Goal: Task Accomplishment & Management: Manage account settings

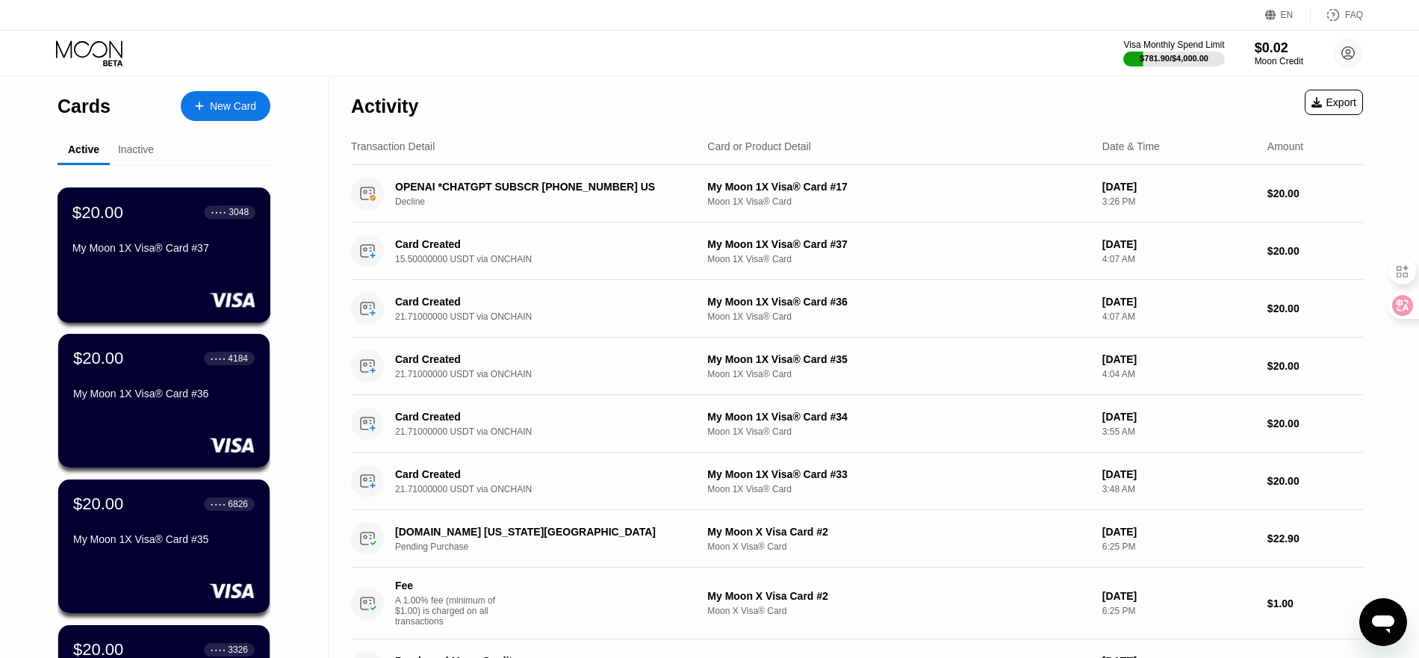
click at [153, 245] on div "$20.00 ● ● ● ● 3048 My Moon 1X Visa® Card #37" at bounding box center [163, 231] width 183 height 58
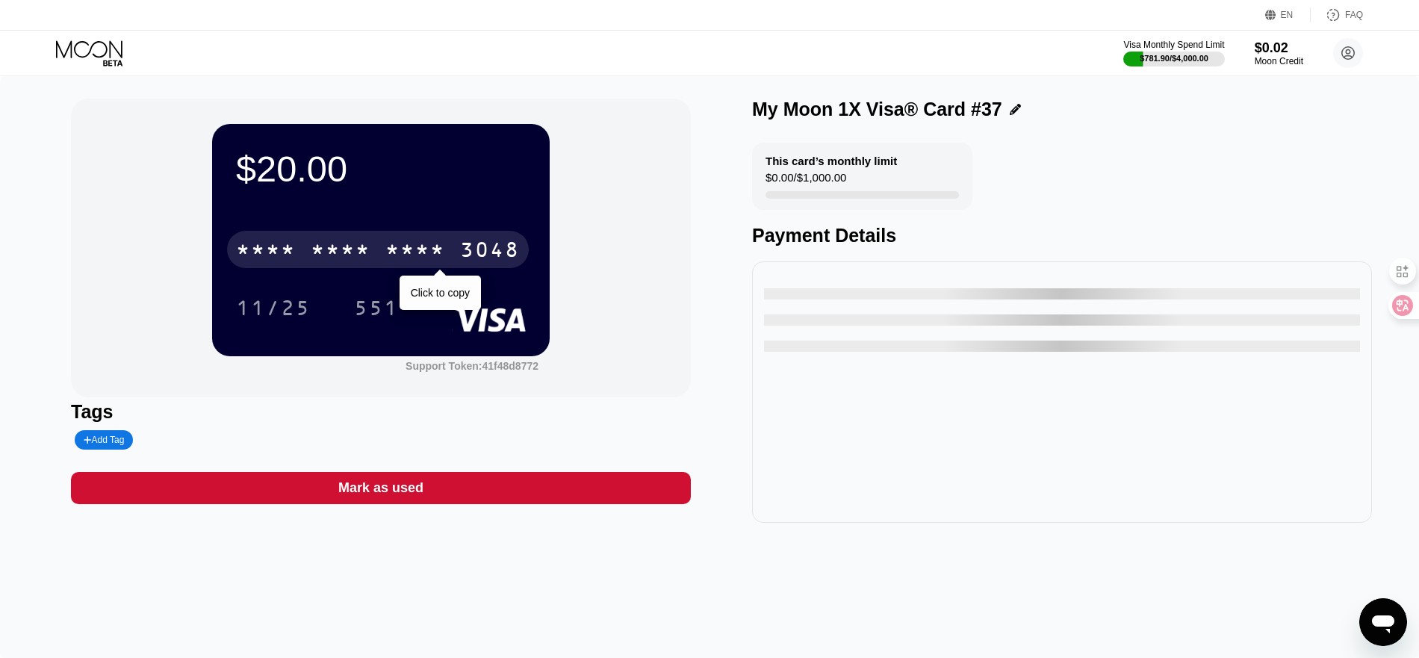
click at [418, 244] on div "* * * *" at bounding box center [415, 252] width 60 height 24
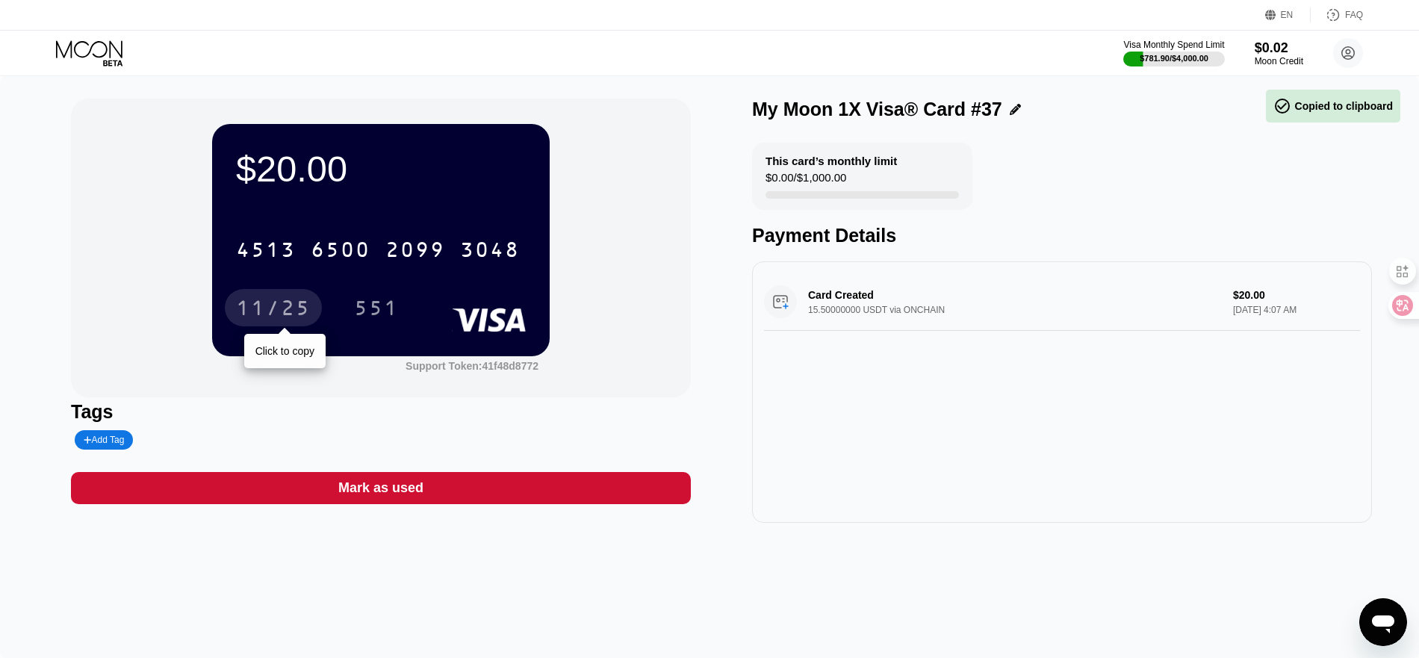
click at [271, 300] on div "11/25" at bounding box center [273, 310] width 75 height 24
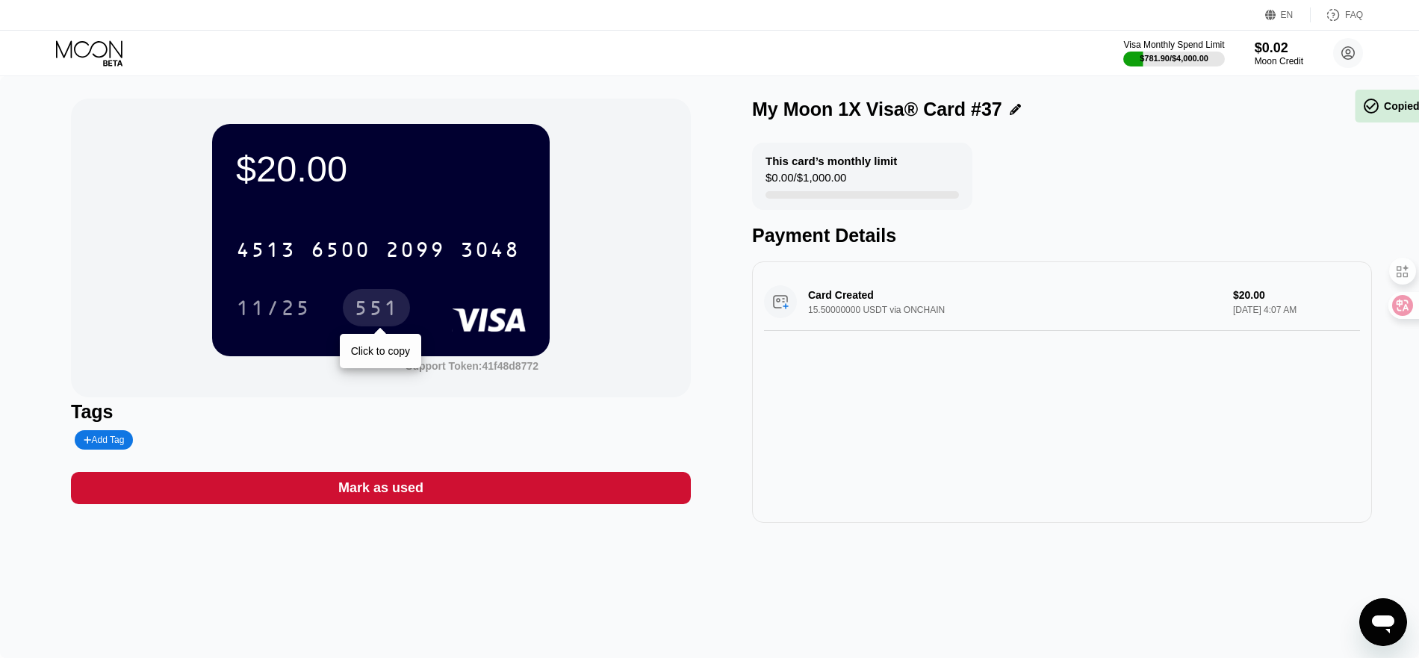
click at [353, 307] on div "551" at bounding box center [376, 307] width 67 height 37
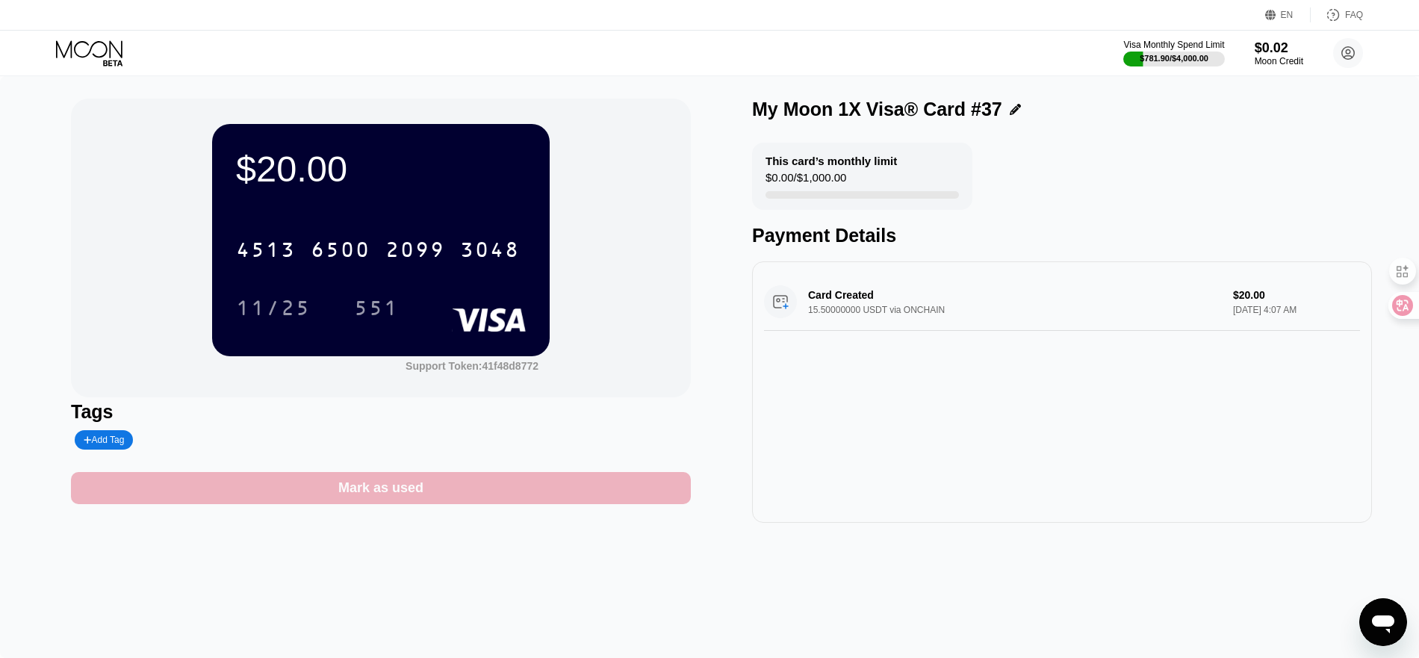
click at [306, 501] on div "Mark as used" at bounding box center [381, 488] width 620 height 32
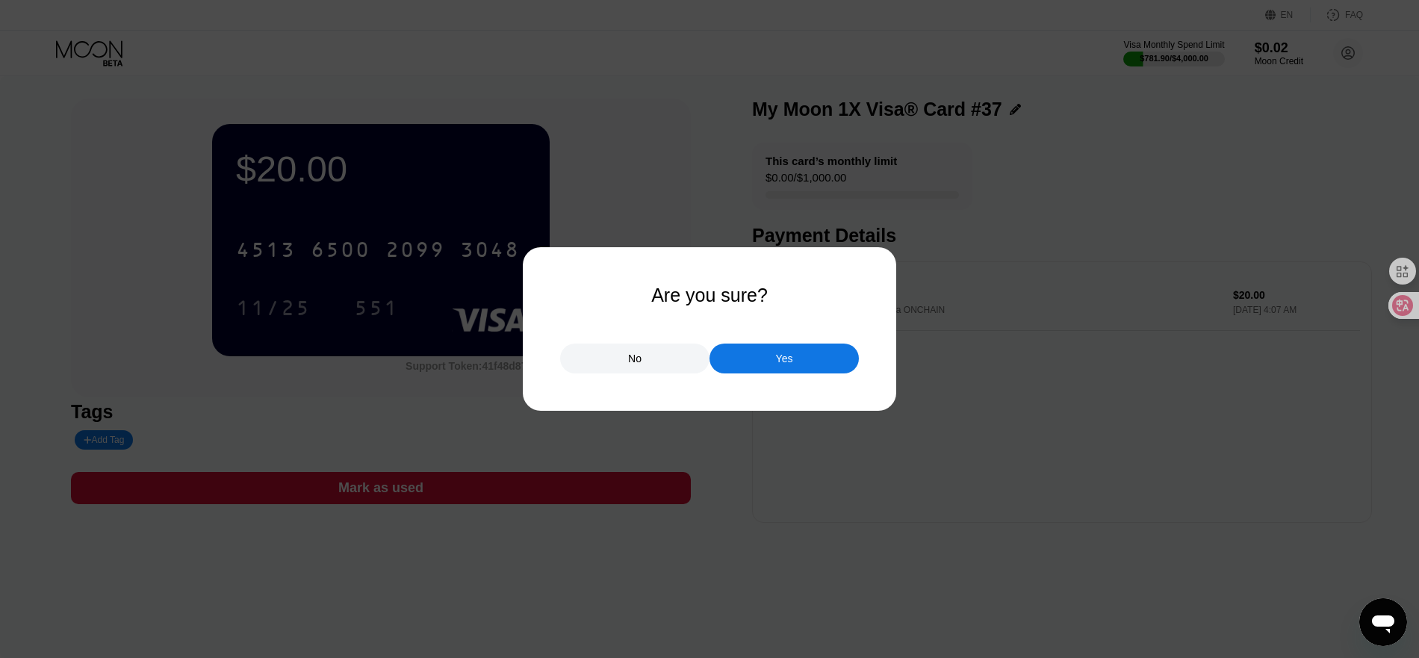
click at [781, 365] on div "Yes" at bounding box center [784, 358] width 17 height 13
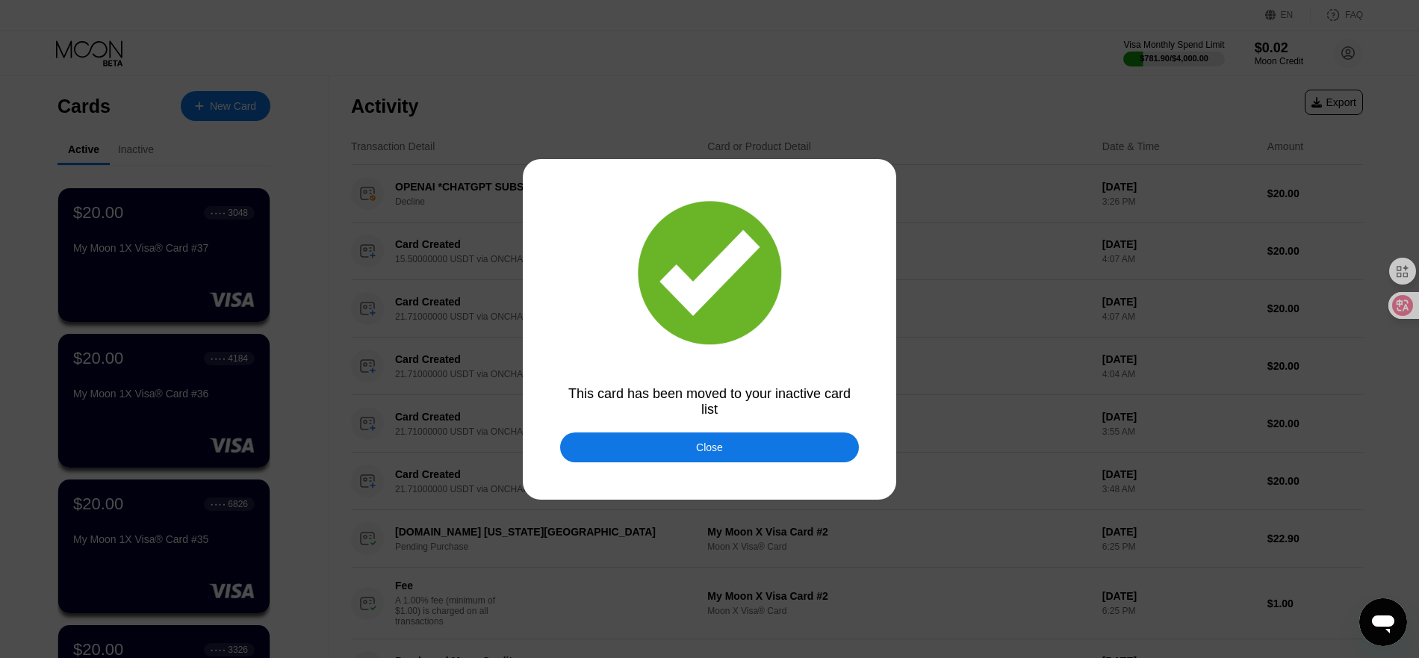
drag, startPoint x: 696, startPoint y: 448, endPoint x: 326, endPoint y: 337, distance: 386.2
click at [696, 448] on div "Close" at bounding box center [709, 448] width 27 height 12
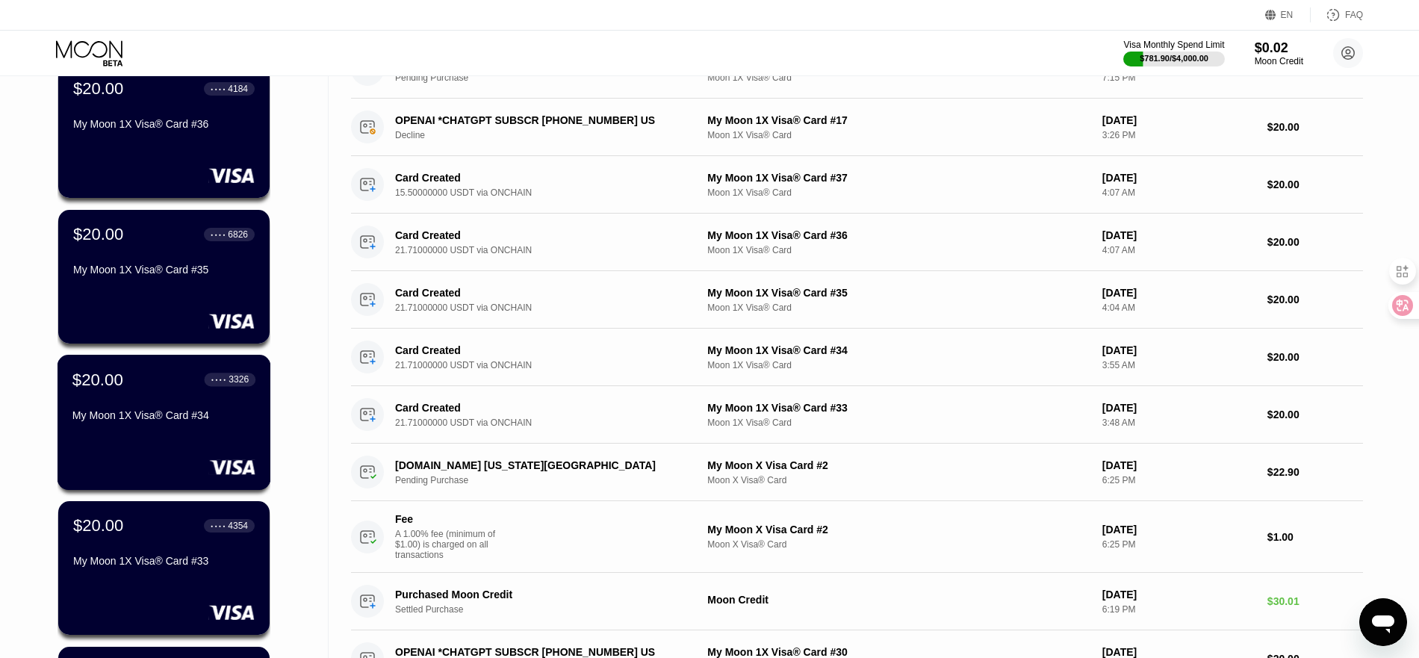
scroll to position [75, 0]
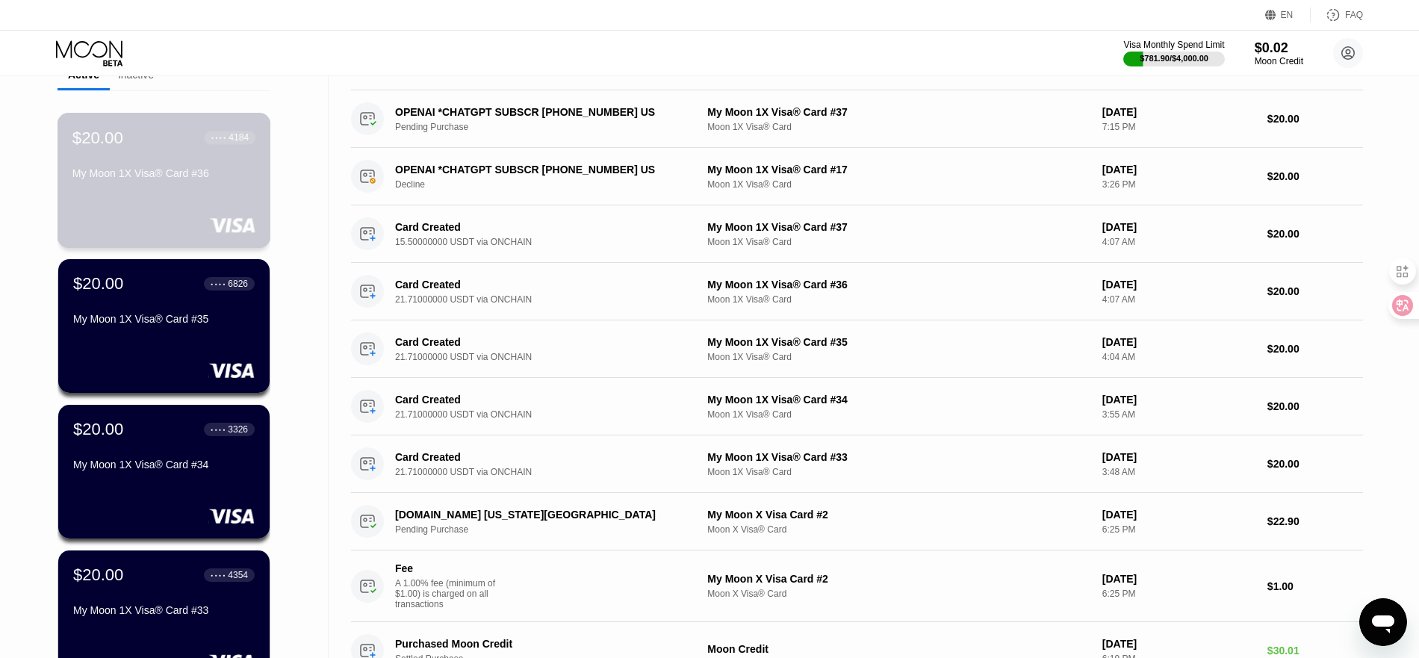
click at [153, 167] on div "$20.00 ● ● ● ● 4184 My Moon 1X Visa® Card #36" at bounding box center [163, 157] width 183 height 58
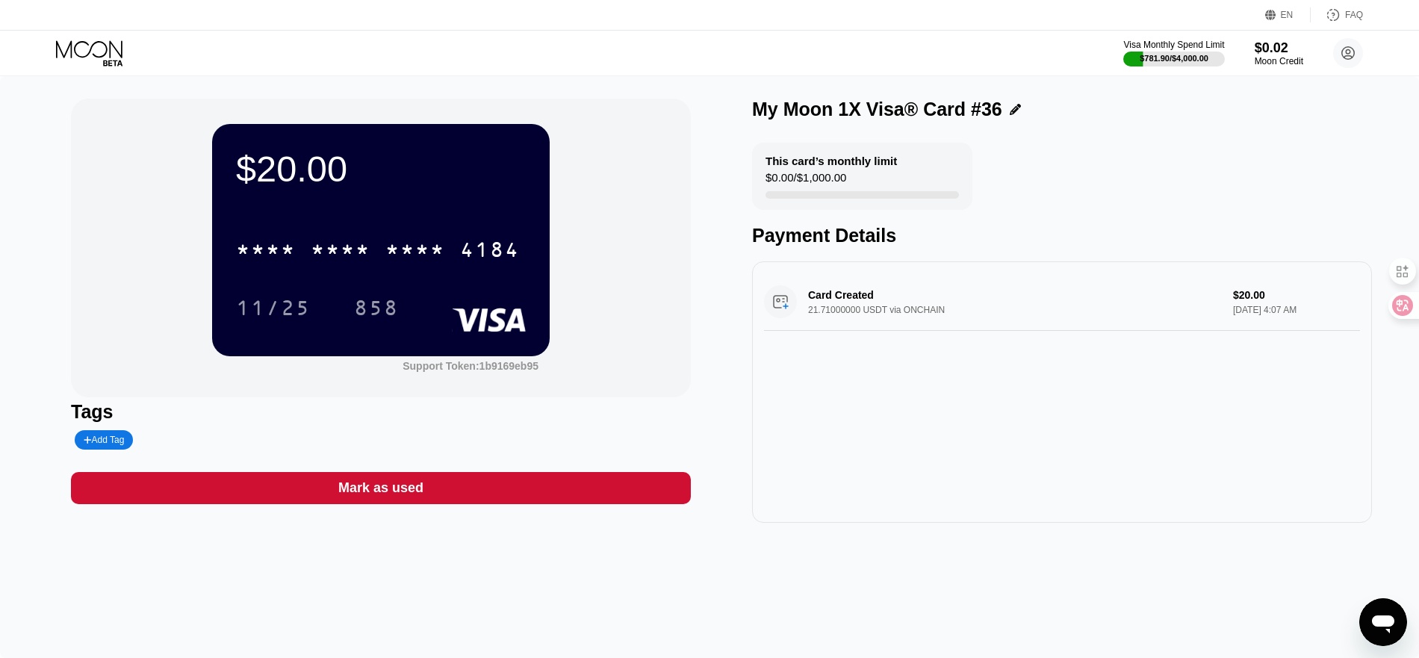
click at [465, 49] on div "Visa Monthly Spend Limit $781.90 / $4,000.00 $0.02 Moon Credit johns667799@gmai…" at bounding box center [709, 53] width 1419 height 45
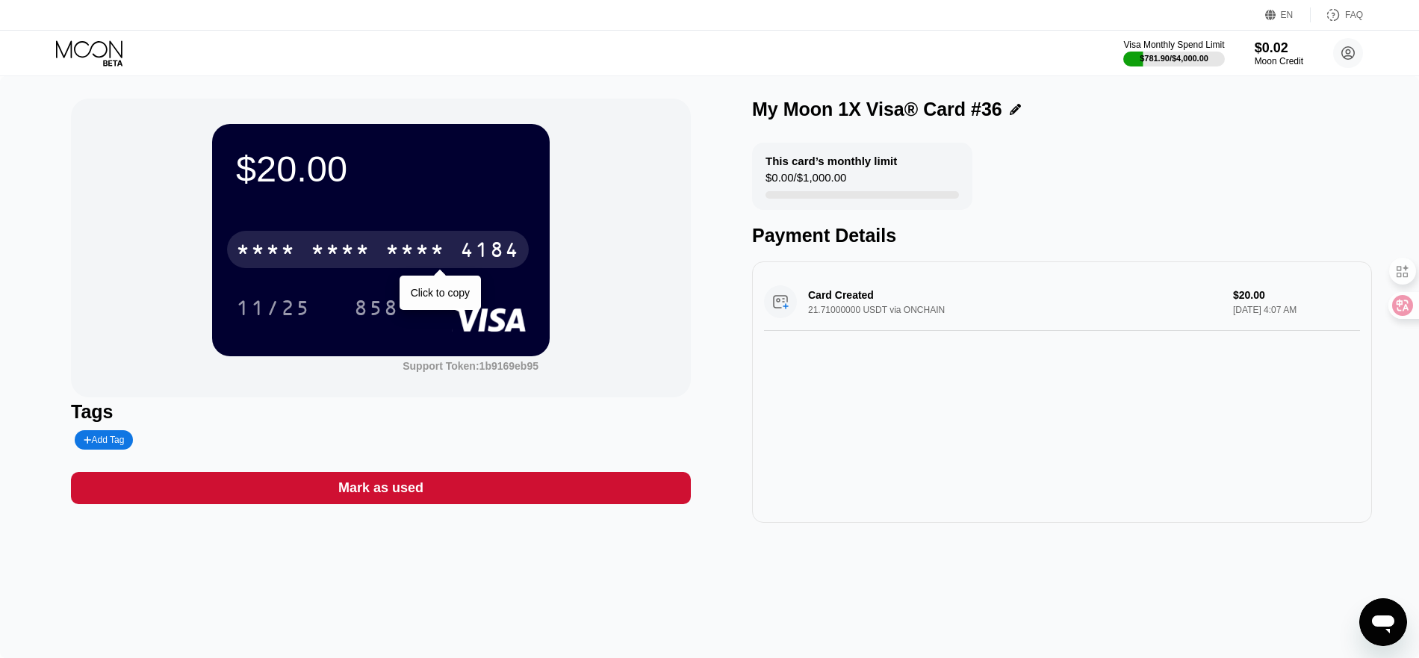
click at [278, 254] on div "* * * *" at bounding box center [266, 252] width 60 height 24
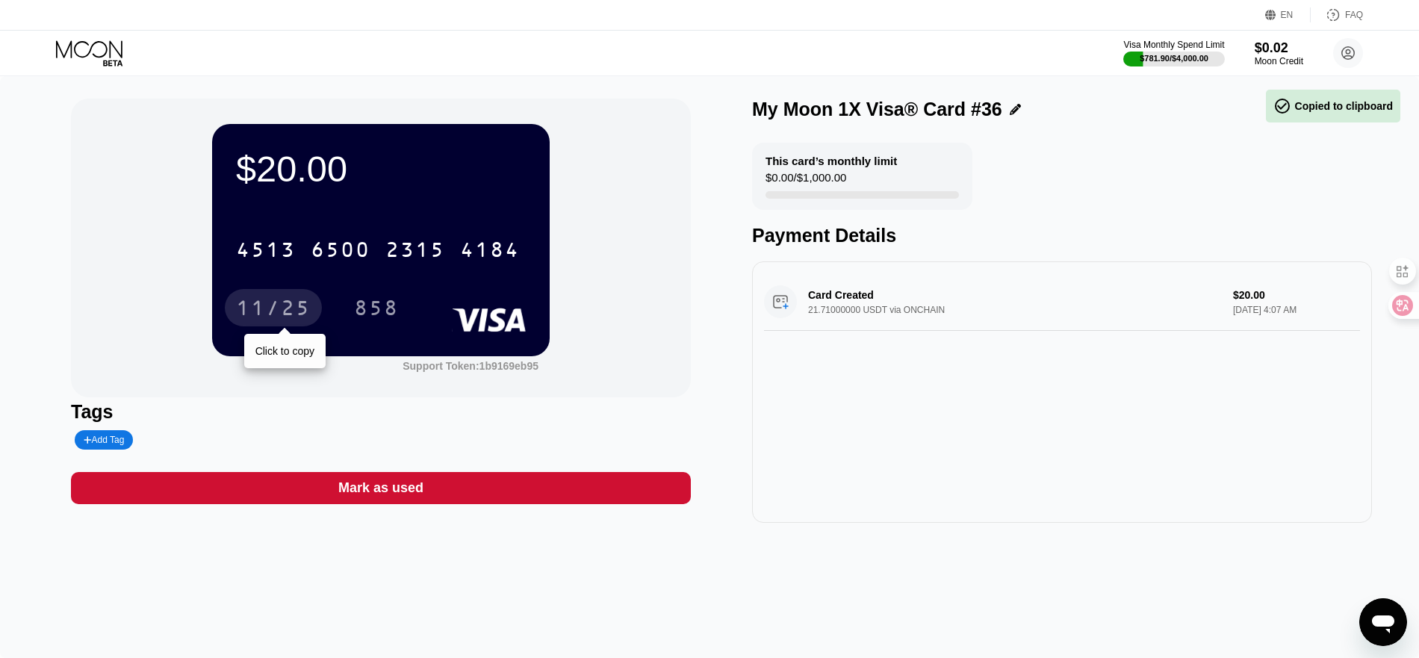
click at [253, 316] on div "11/25" at bounding box center [273, 310] width 75 height 24
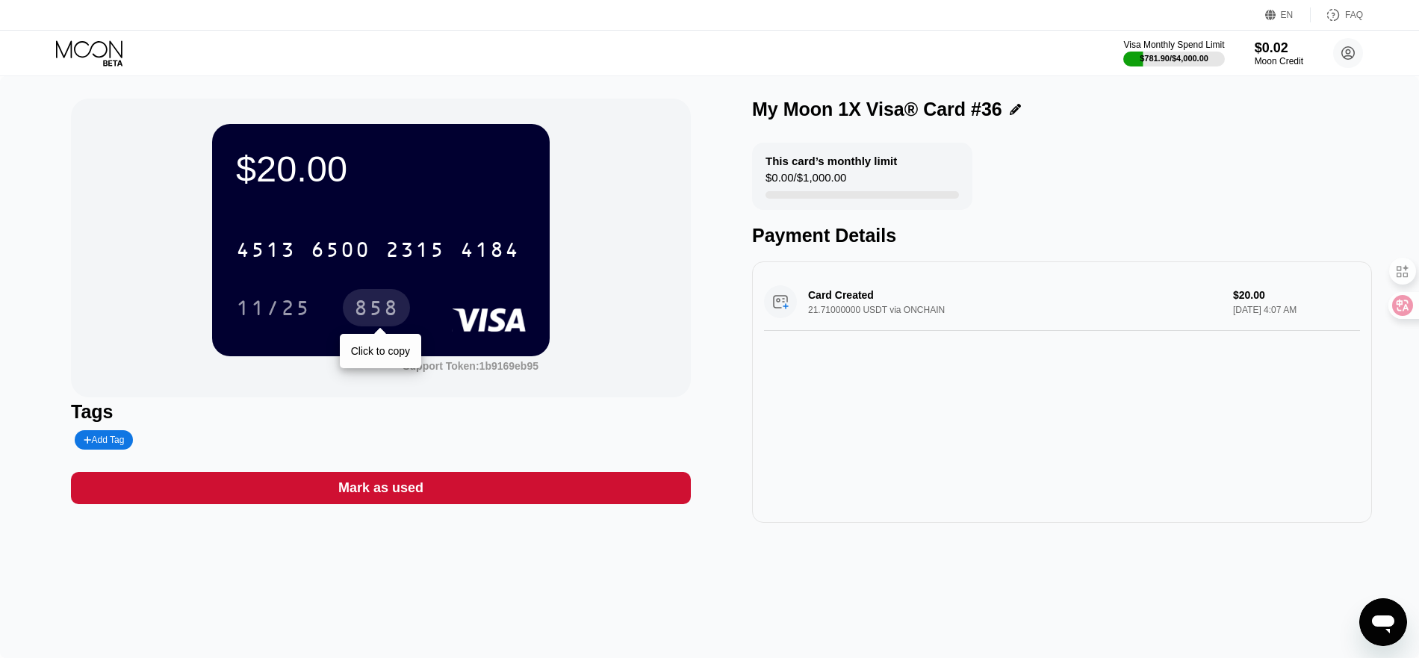
drag, startPoint x: 374, startPoint y: 304, endPoint x: 1, endPoint y: 278, distance: 373.7
click at [374, 304] on div "858" at bounding box center [376, 310] width 45 height 24
click at [339, 501] on div "Mark as used" at bounding box center [381, 488] width 620 height 32
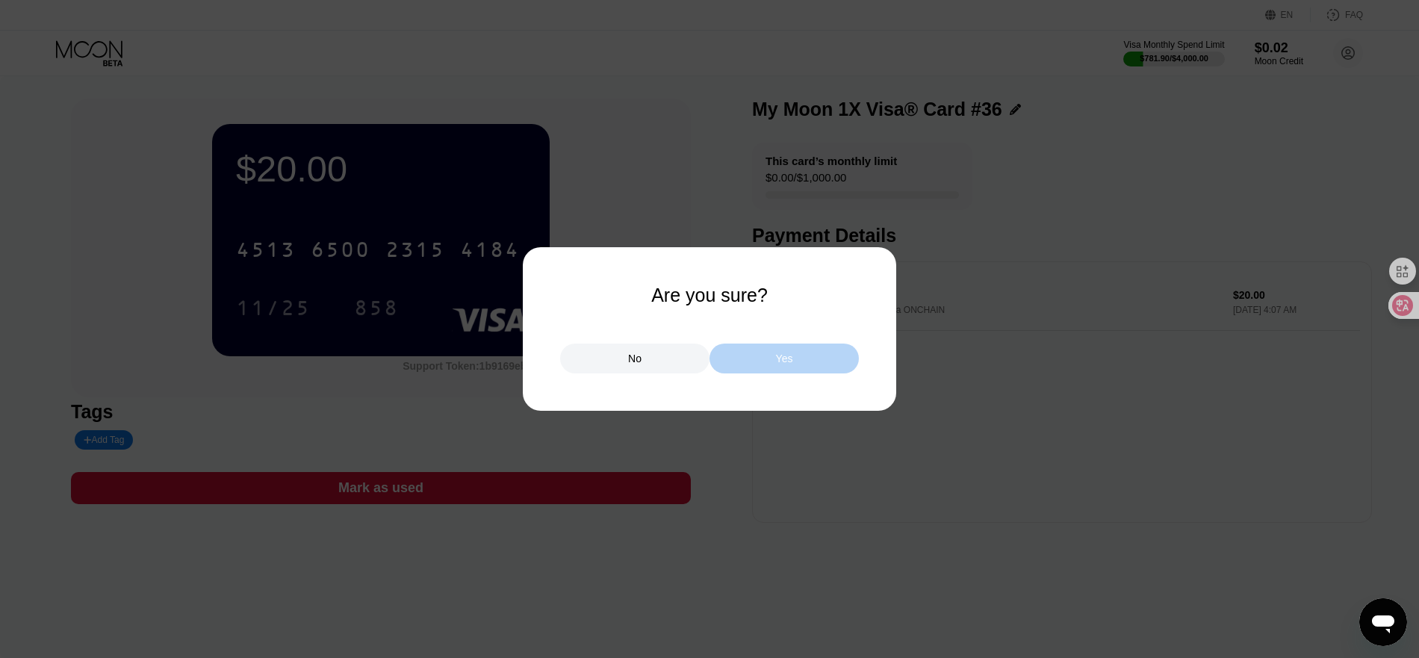
click at [769, 362] on div "Yes" at bounding box center [784, 359] width 149 height 30
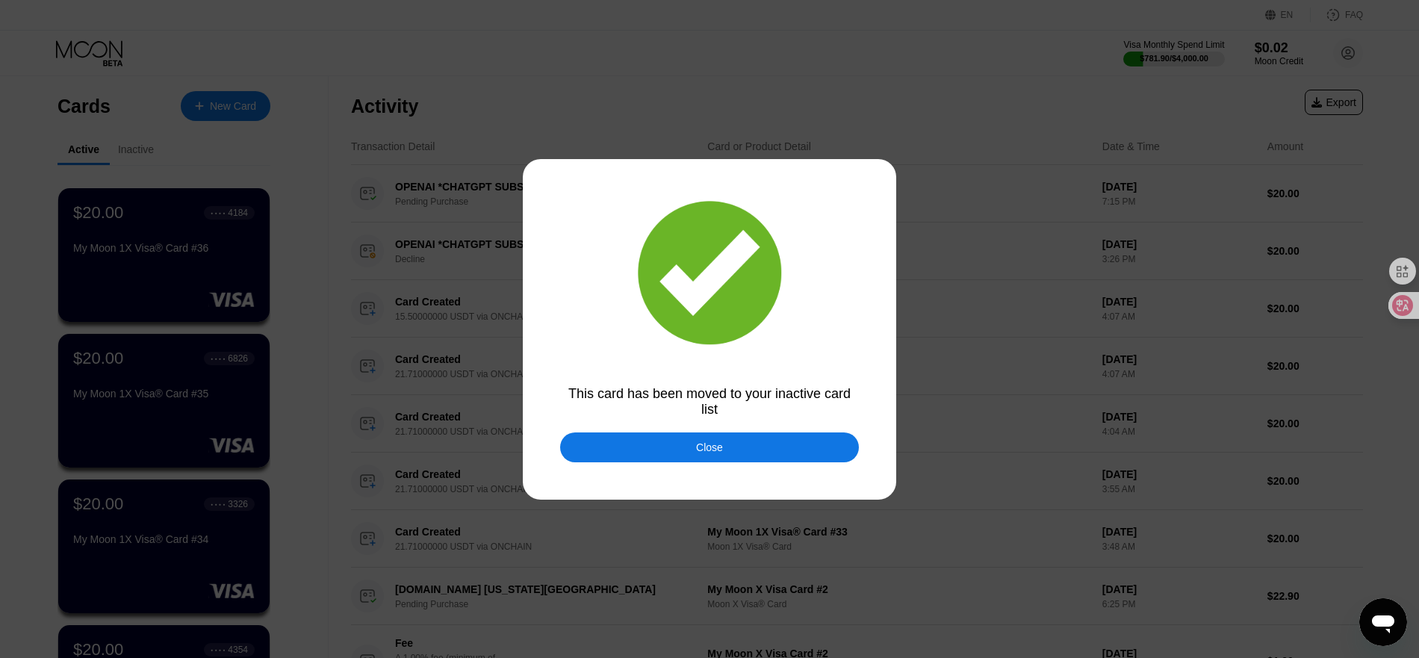
click at [657, 445] on div "Close" at bounding box center [709, 448] width 299 height 30
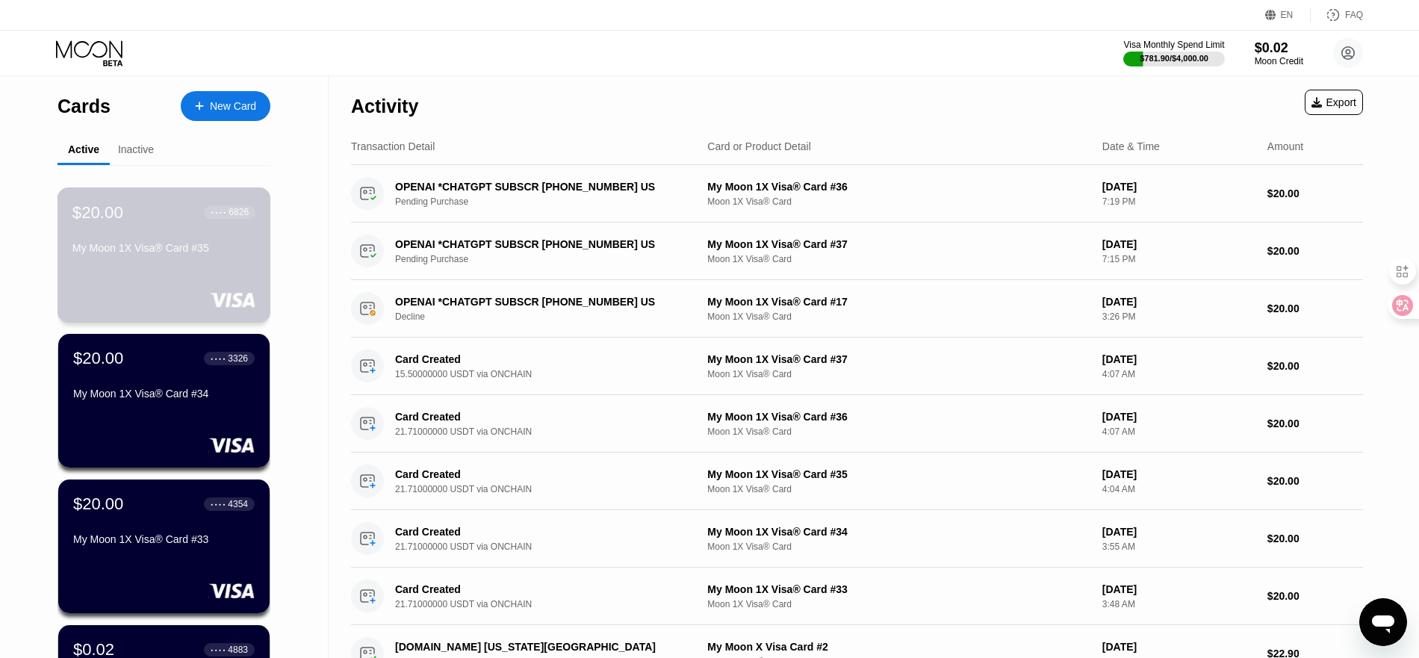
click at [149, 254] on div "My Moon 1X Visa® Card #35" at bounding box center [163, 248] width 183 height 12
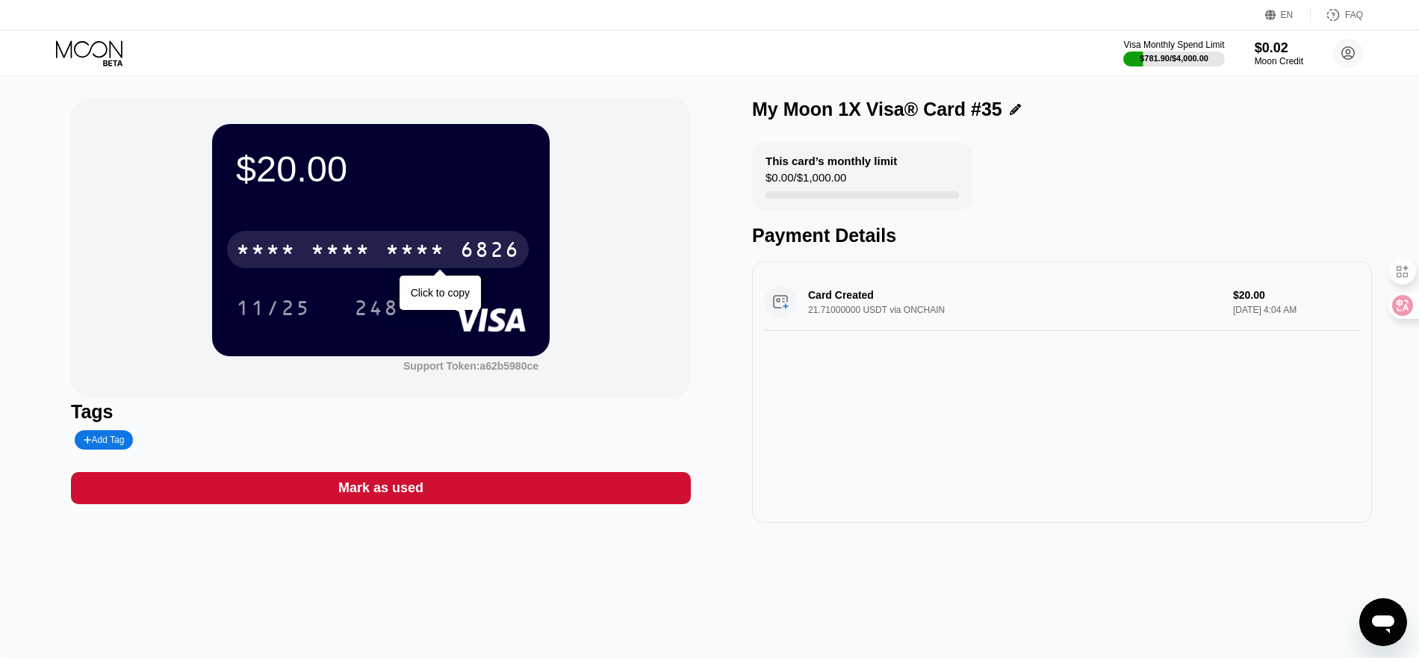
click at [366, 252] on div "* * * *" at bounding box center [341, 252] width 60 height 24
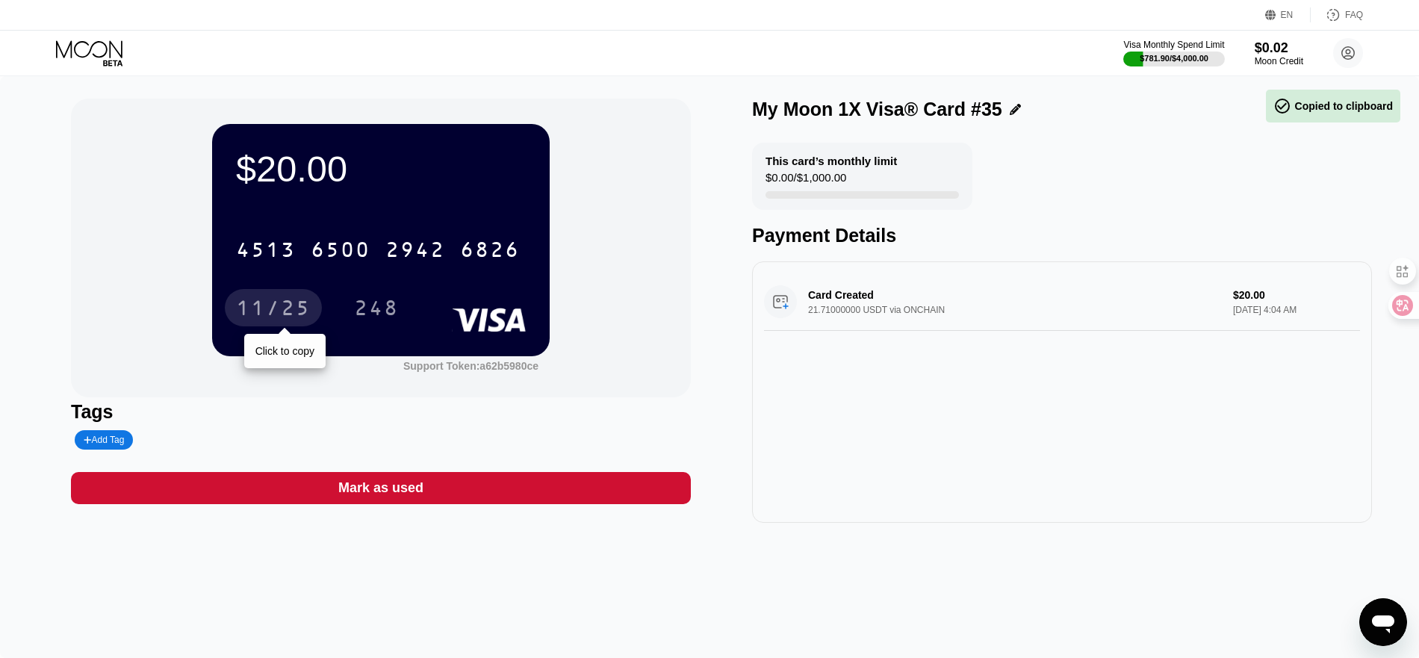
drag, startPoint x: 253, startPoint y: 304, endPoint x: 0, endPoint y: 309, distance: 252.6
click at [253, 304] on div "11/25" at bounding box center [273, 310] width 75 height 24
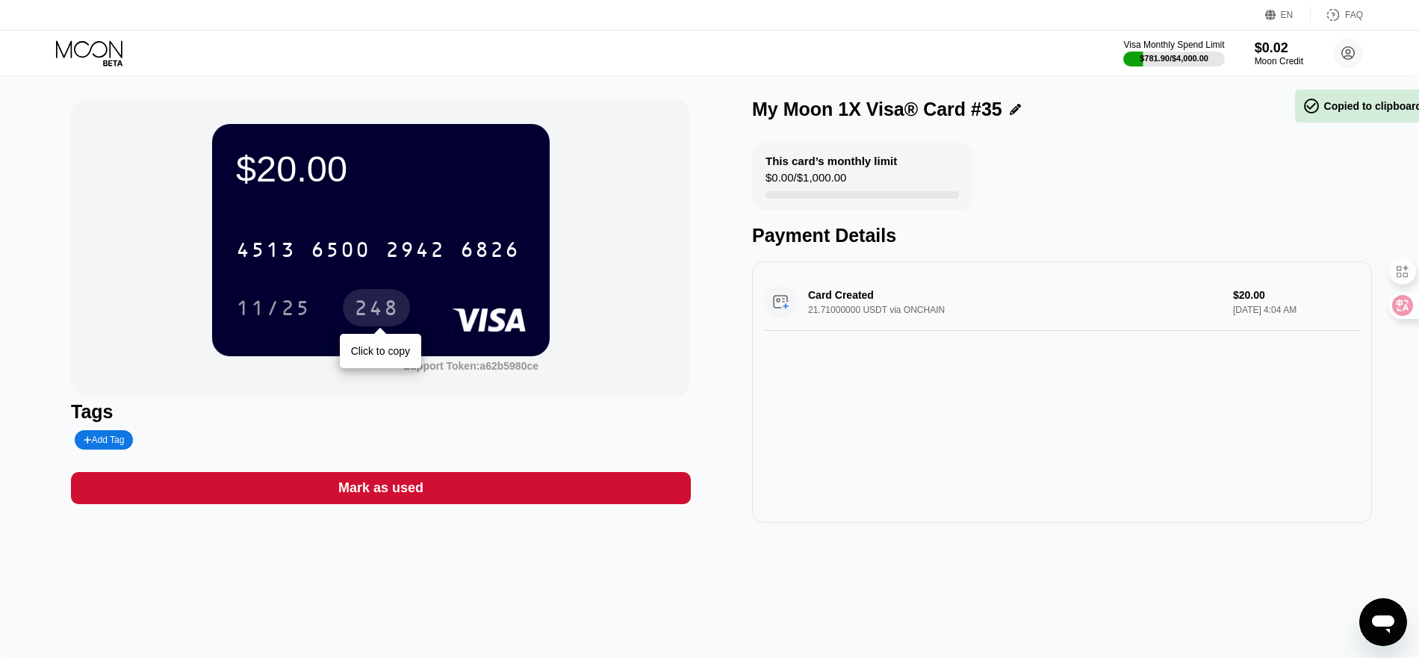
click at [386, 315] on div "248" at bounding box center [376, 310] width 45 height 24
click at [327, 497] on div "Mark as used" at bounding box center [381, 488] width 620 height 32
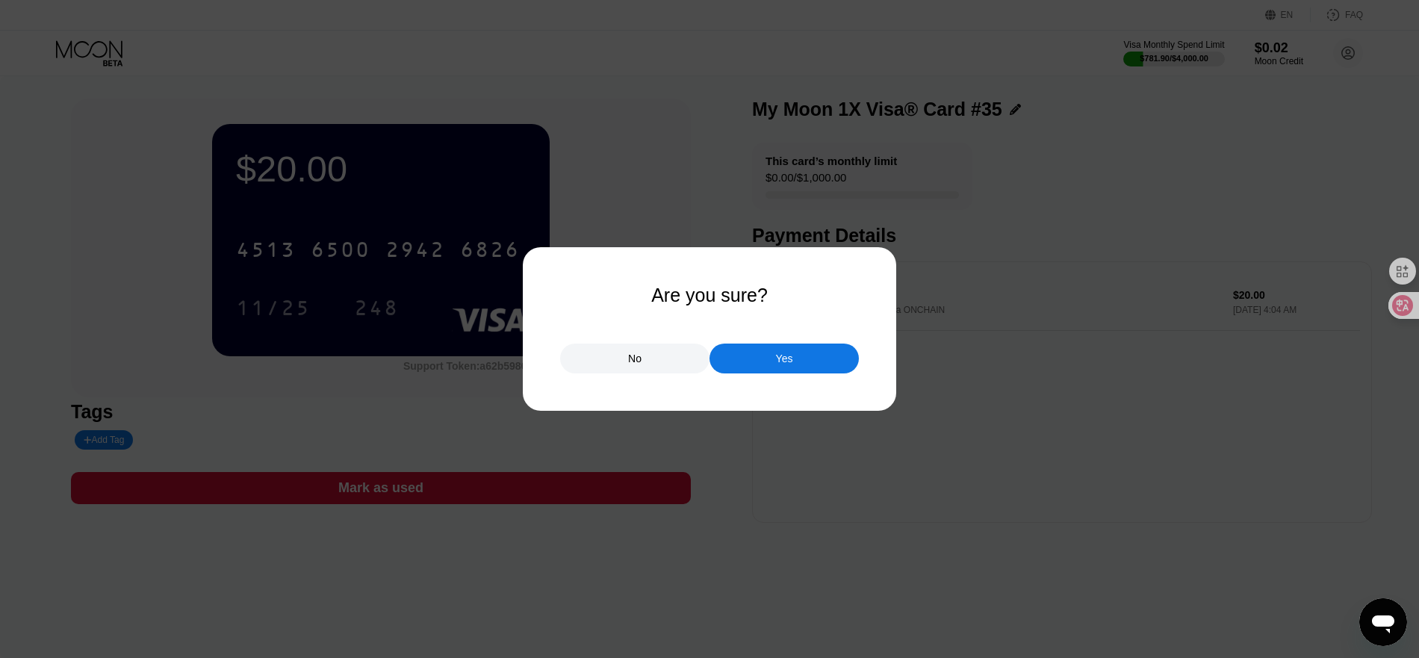
click at [811, 361] on div "Yes" at bounding box center [784, 359] width 149 height 30
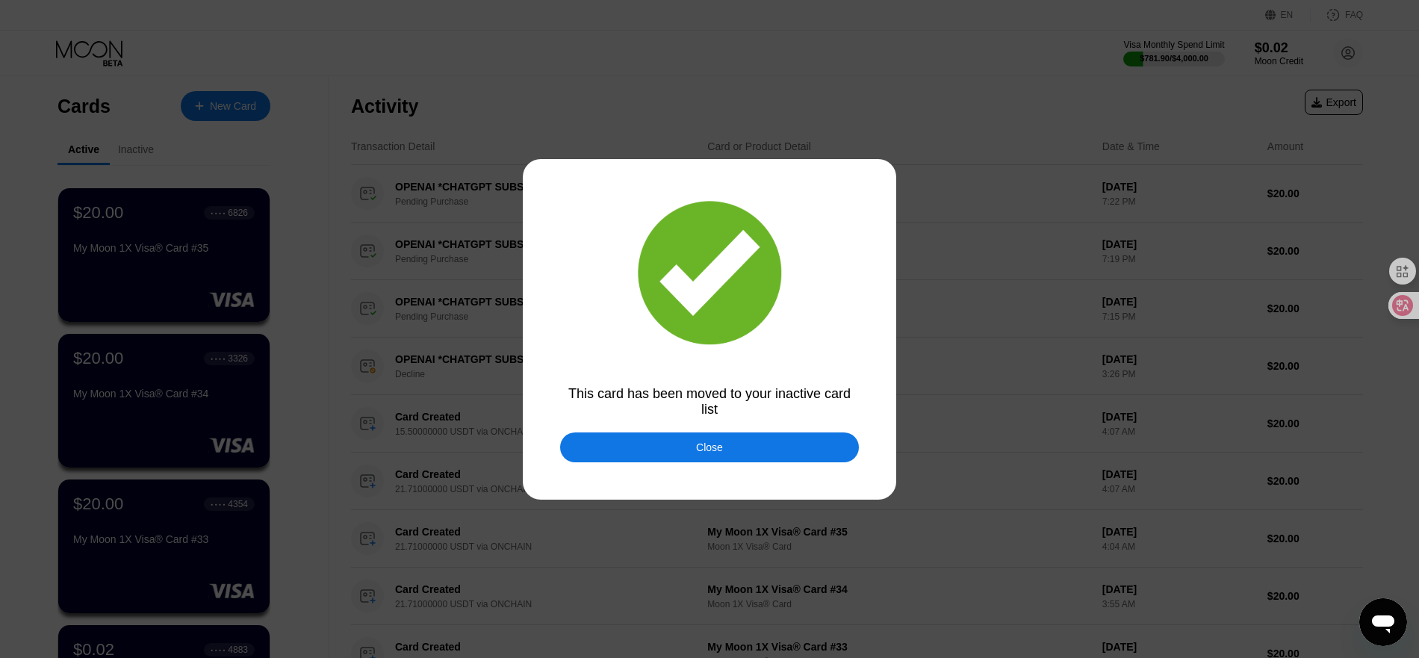
click at [654, 459] on div "Close" at bounding box center [709, 448] width 299 height 30
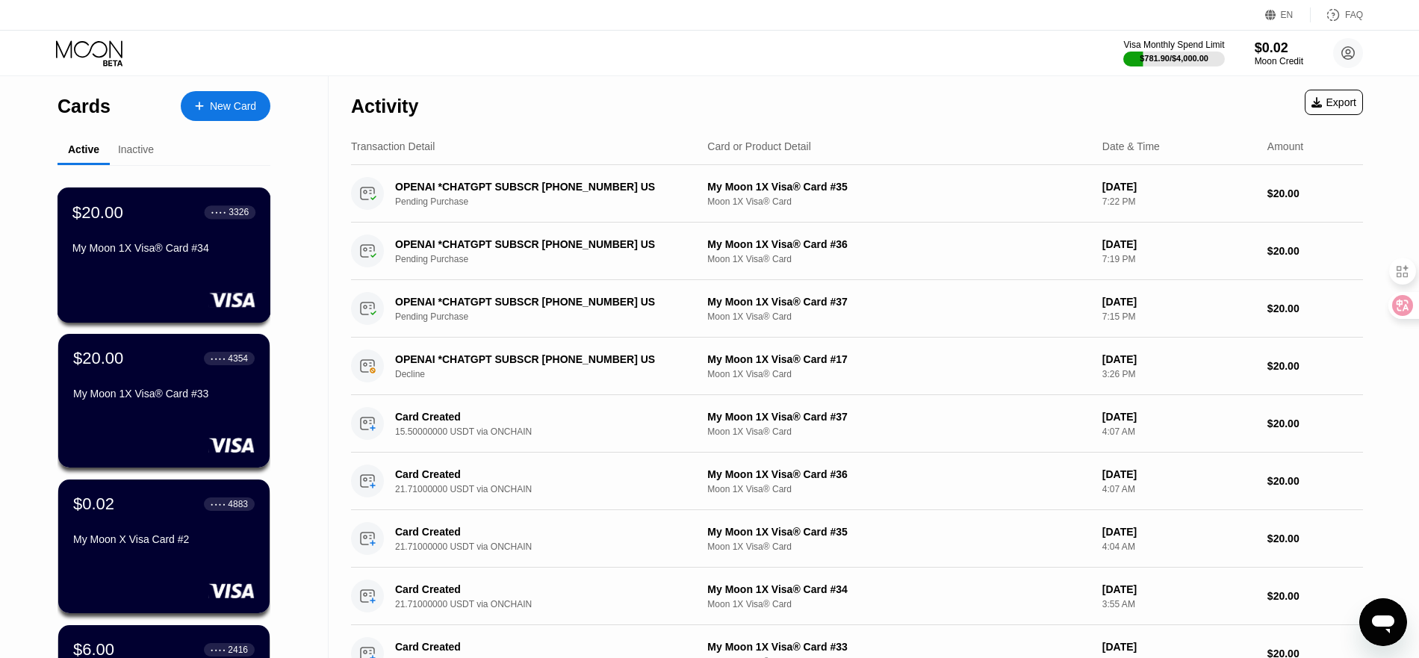
drag, startPoint x: 108, startPoint y: 254, endPoint x: 2, endPoint y: 242, distance: 106.0
click at [108, 254] on div "My Moon 1X Visa® Card #34" at bounding box center [163, 248] width 183 height 12
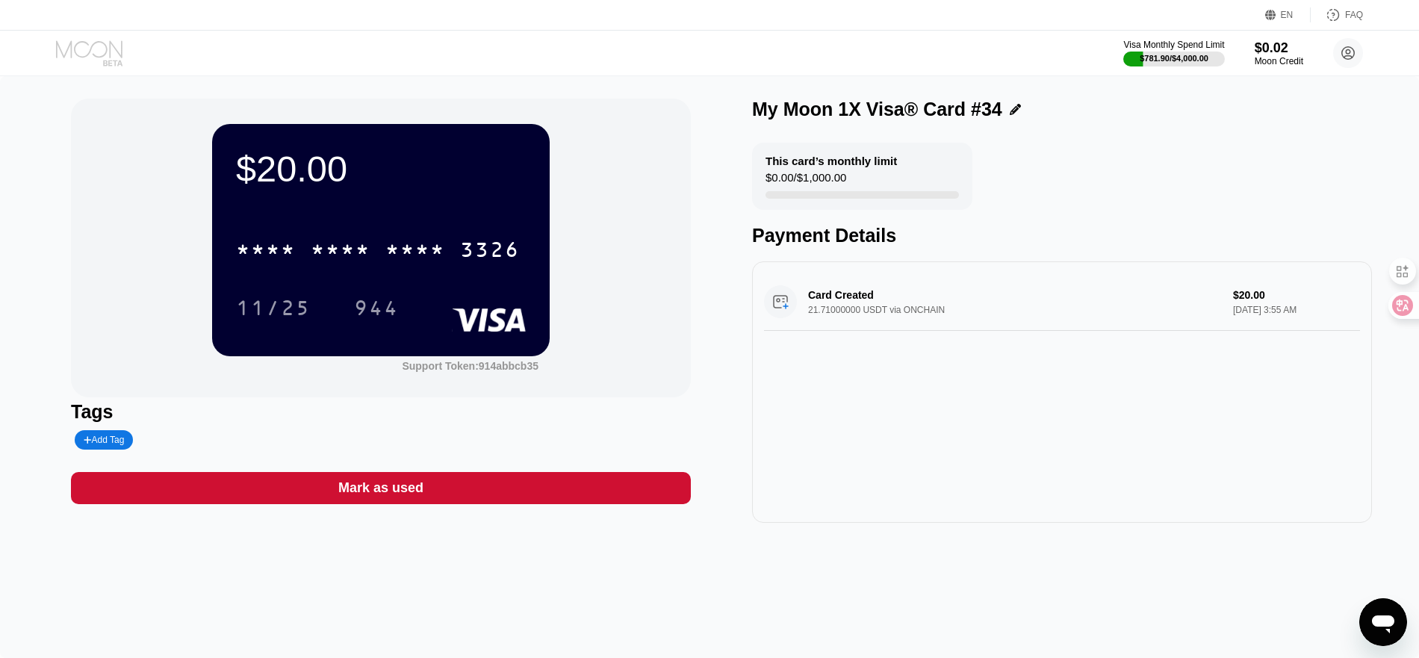
click at [93, 58] on icon at bounding box center [90, 53] width 69 height 26
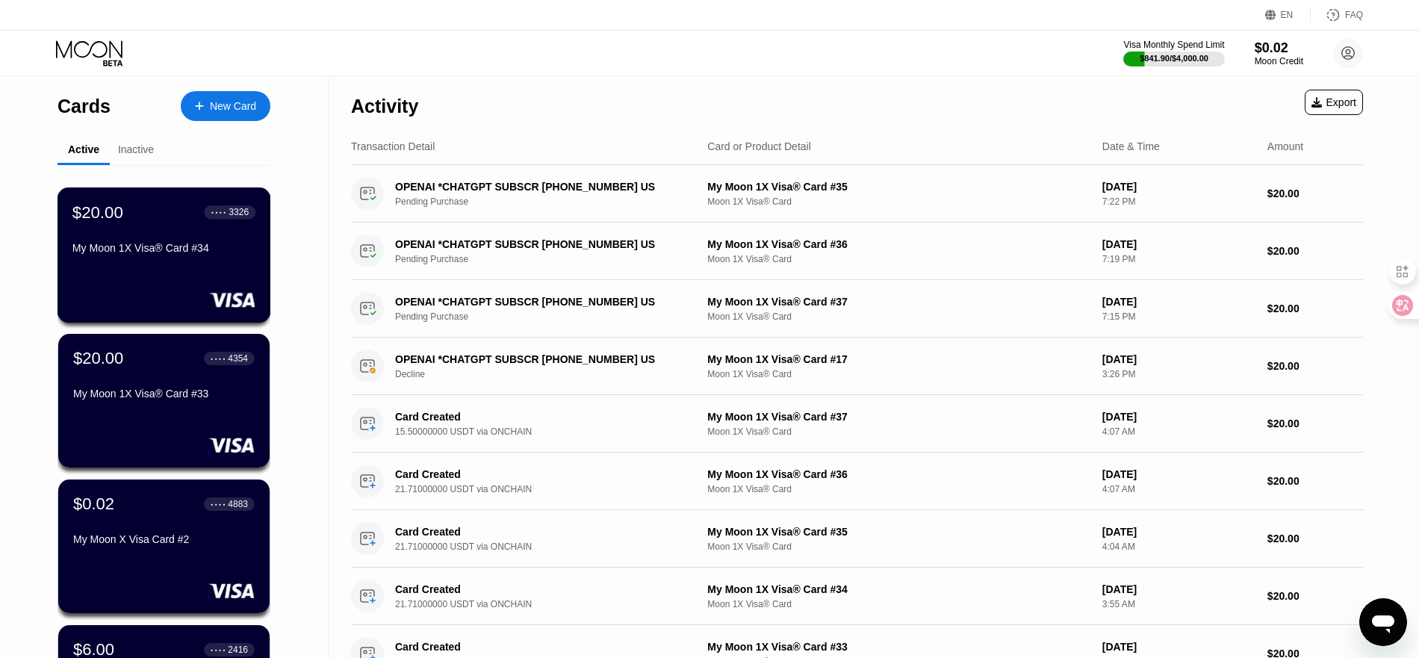
click at [134, 244] on div "$20.00 ● ● ● ● 3326 My Moon 1X Visa® Card #34" at bounding box center [163, 231] width 183 height 58
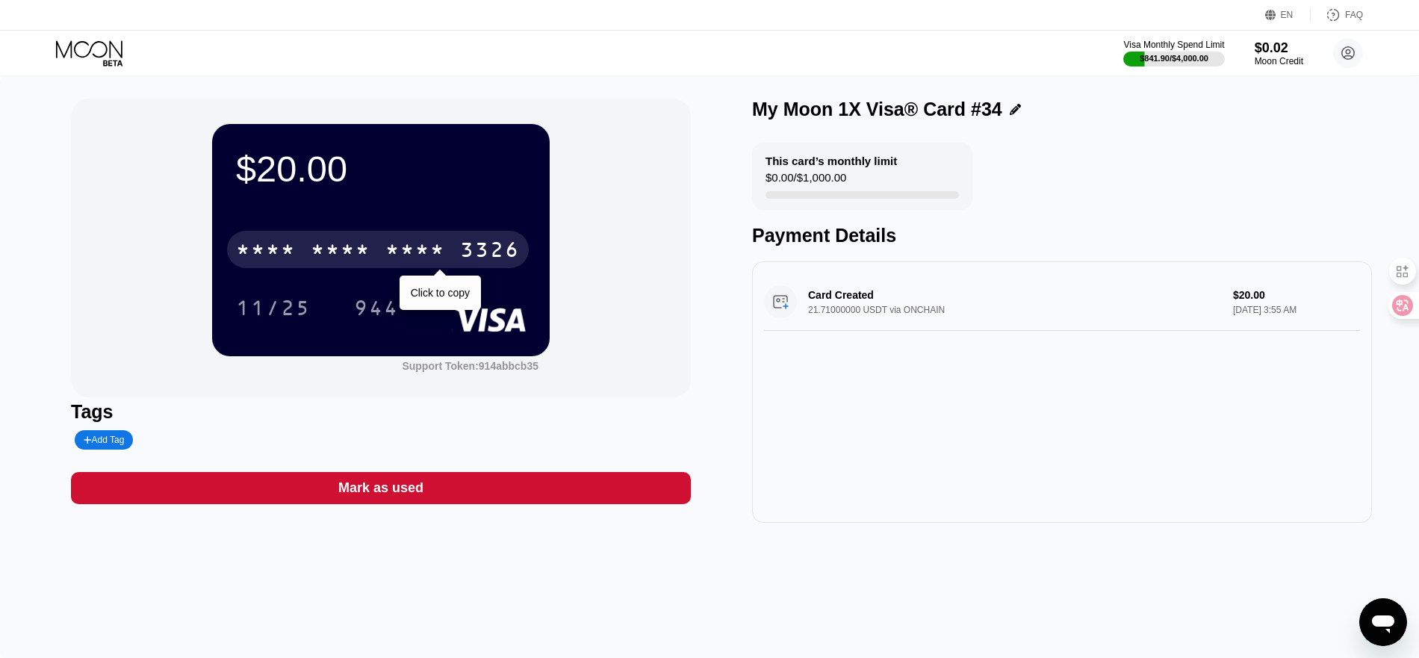
click at [350, 246] on div "* * * *" at bounding box center [341, 252] width 60 height 24
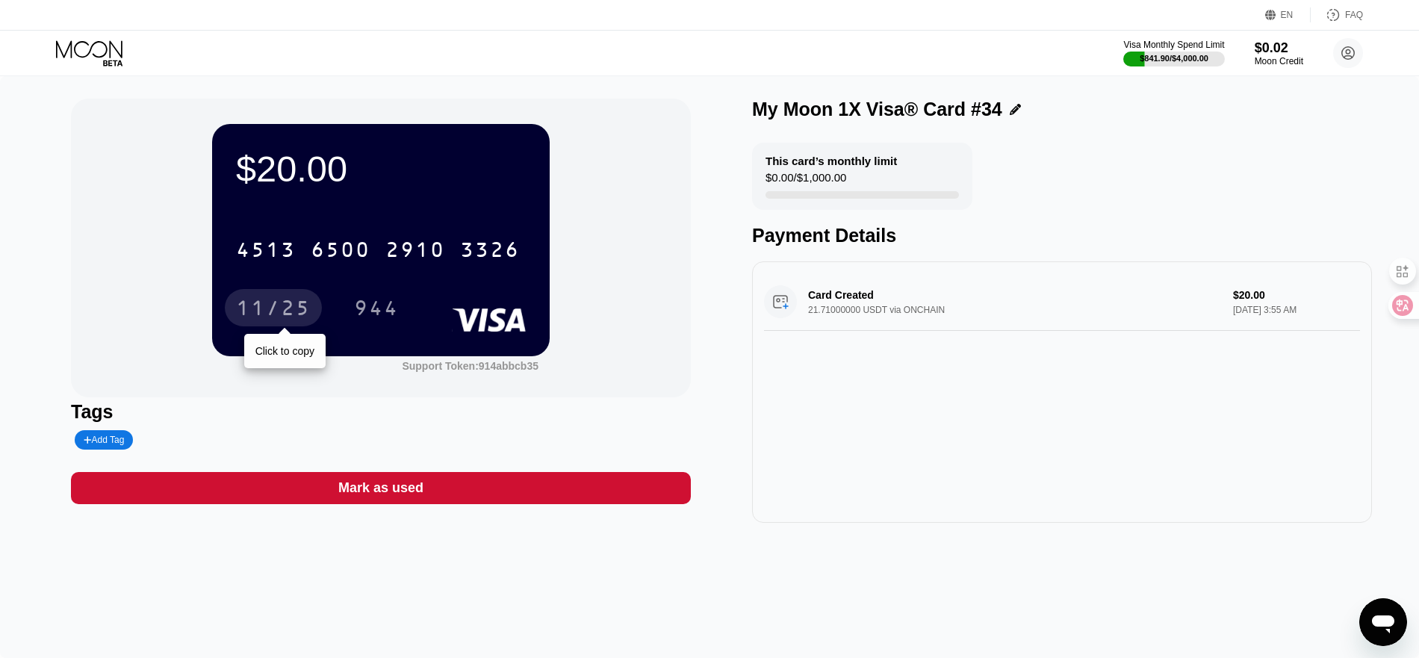
click at [252, 300] on div "11/25" at bounding box center [273, 310] width 75 height 24
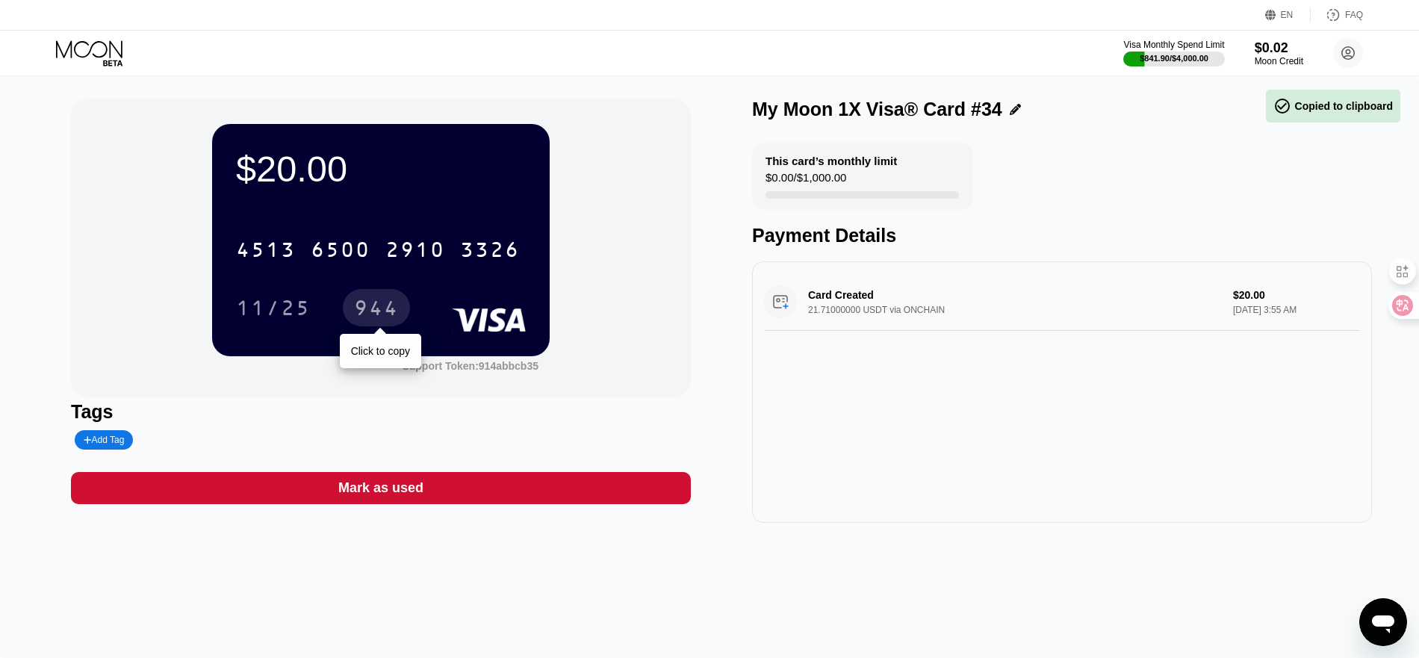
click at [388, 315] on div "944" at bounding box center [376, 310] width 45 height 24
click at [99, 59] on icon at bounding box center [90, 53] width 69 height 26
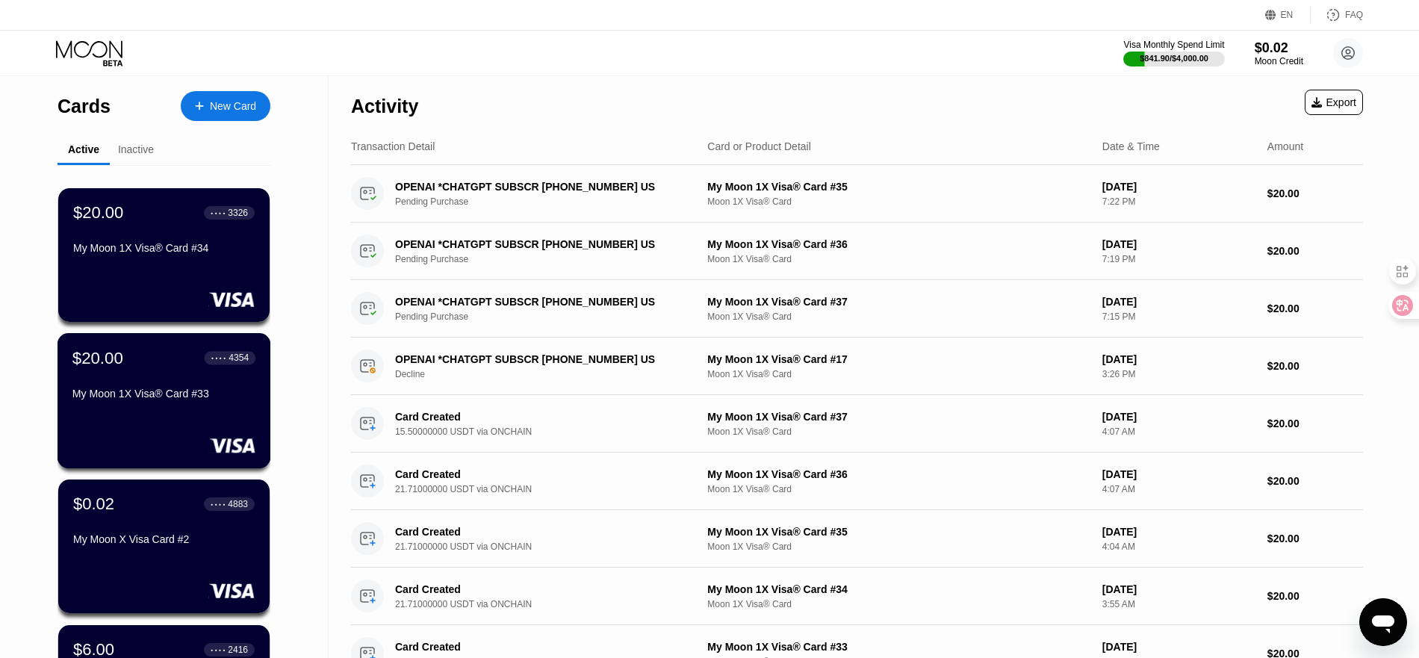
click at [128, 396] on div "My Moon 1X Visa® Card #33" at bounding box center [163, 394] width 183 height 12
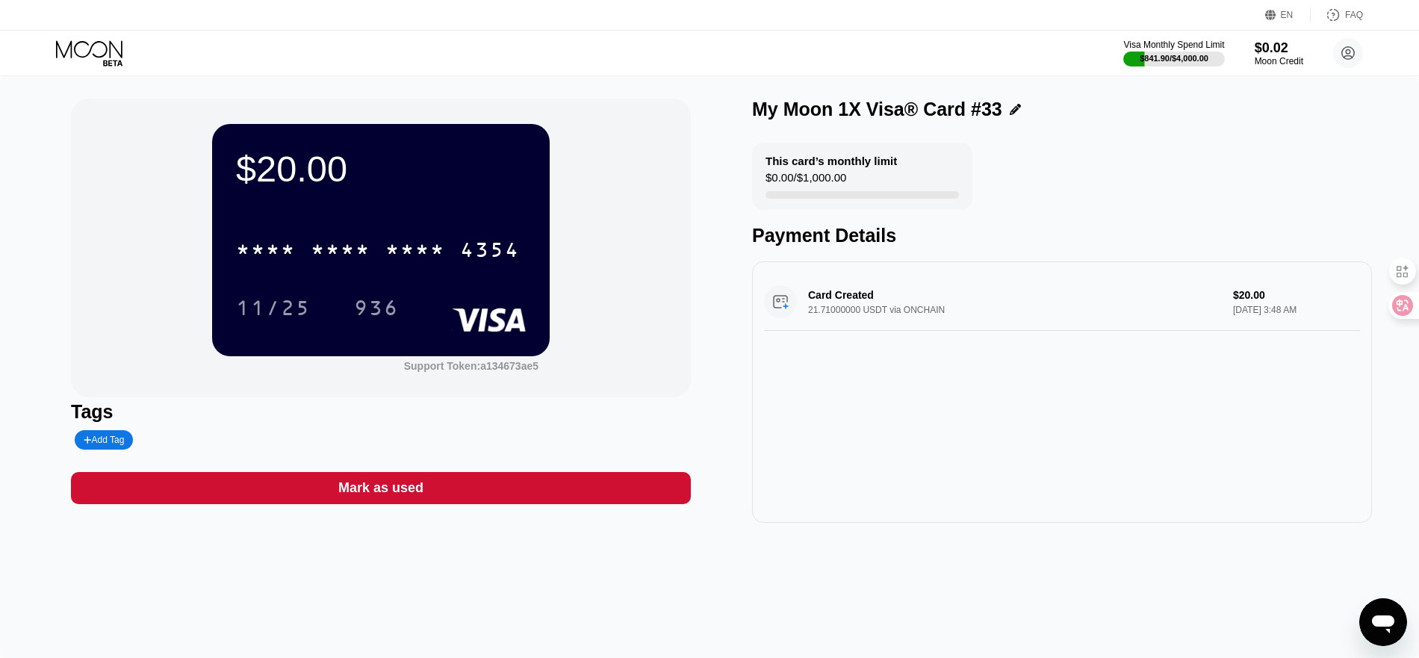
click at [382, 260] on div "* * * * * * * * * * * * 4354" at bounding box center [378, 249] width 302 height 37
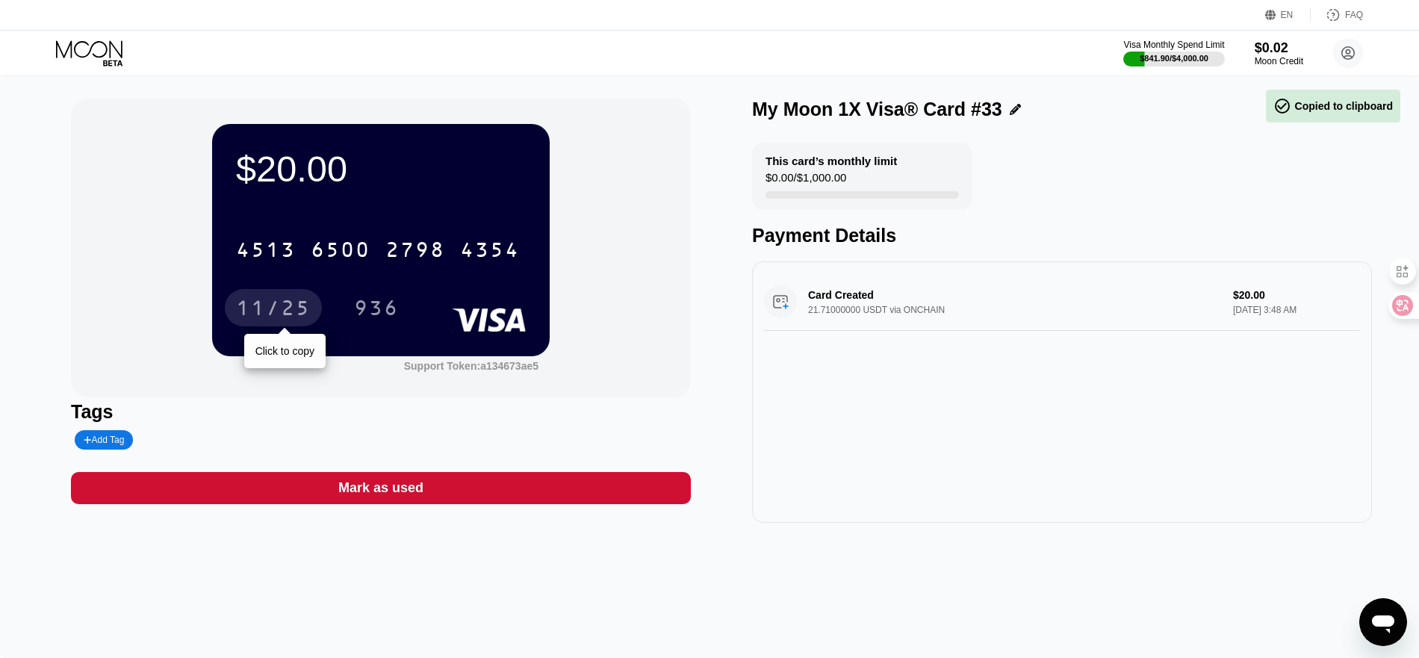
click at [289, 301] on div "11/25" at bounding box center [273, 310] width 75 height 24
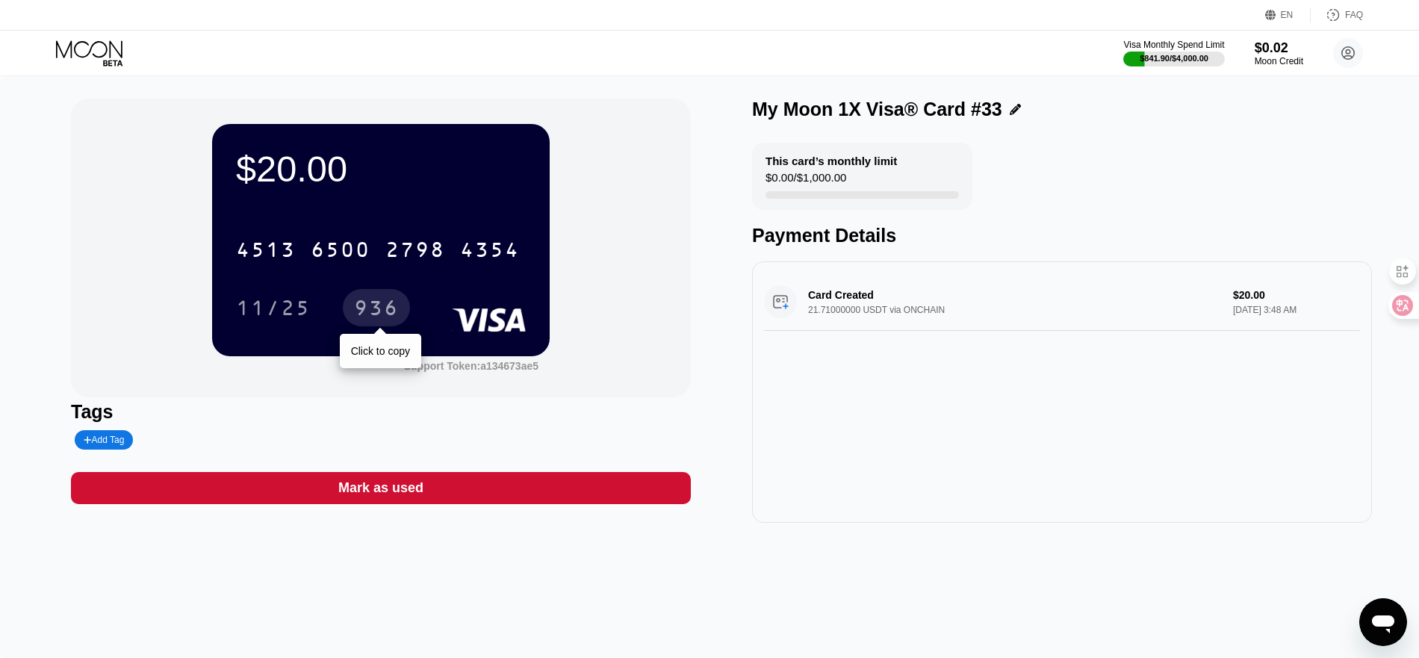
click at [366, 303] on div "936" at bounding box center [376, 310] width 45 height 24
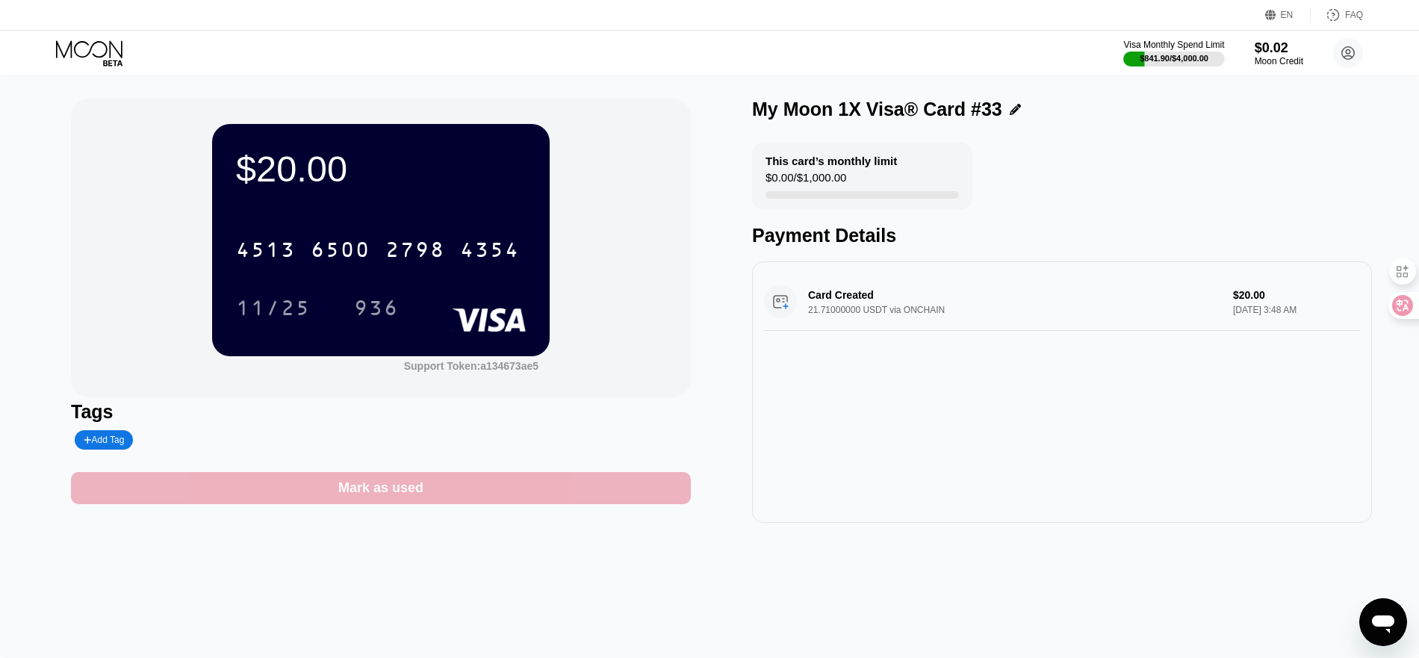
click at [368, 489] on div "Mark as used" at bounding box center [380, 488] width 85 height 17
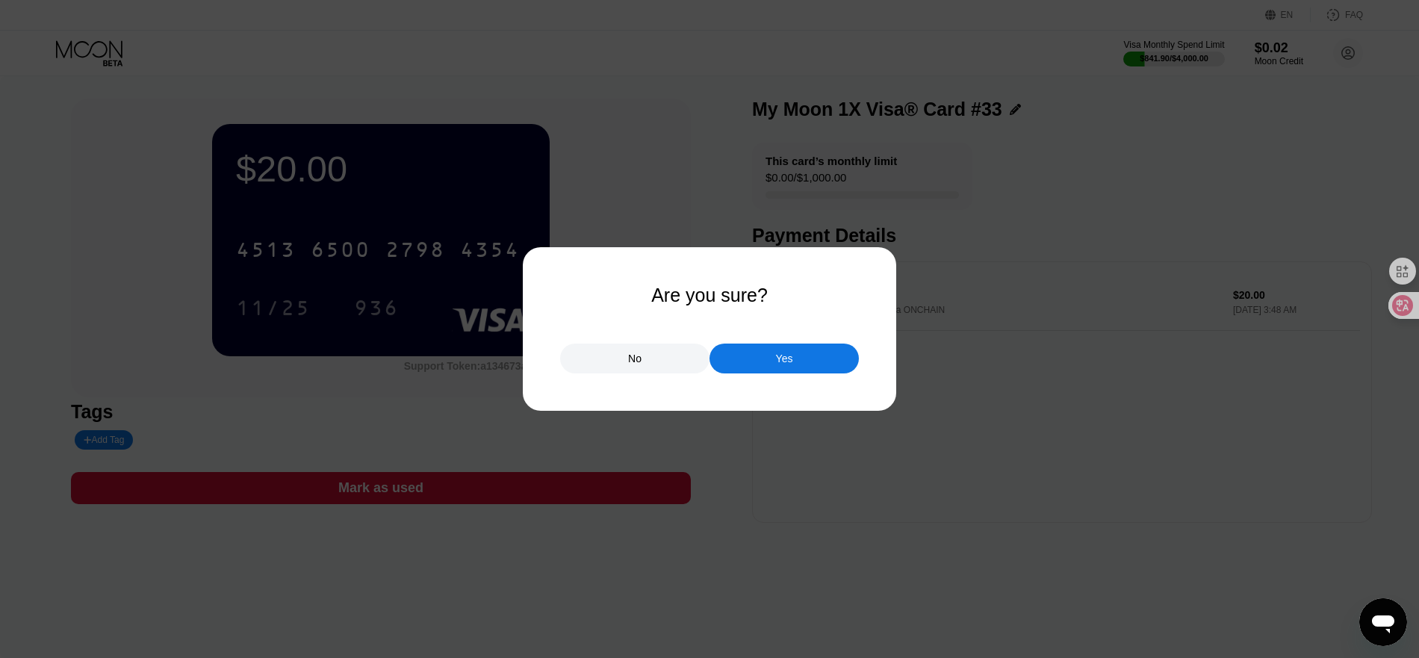
click at [759, 359] on div "Yes" at bounding box center [784, 359] width 149 height 30
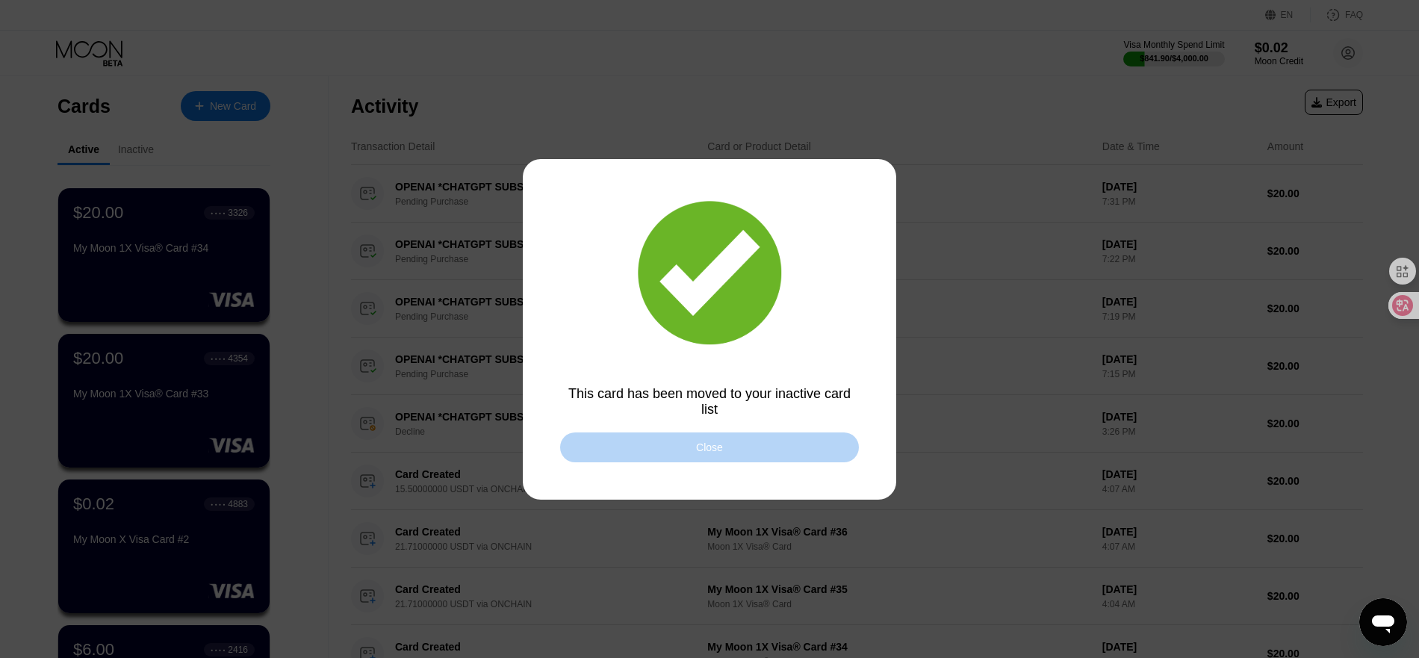
click at [651, 457] on div "Close" at bounding box center [709, 448] width 299 height 30
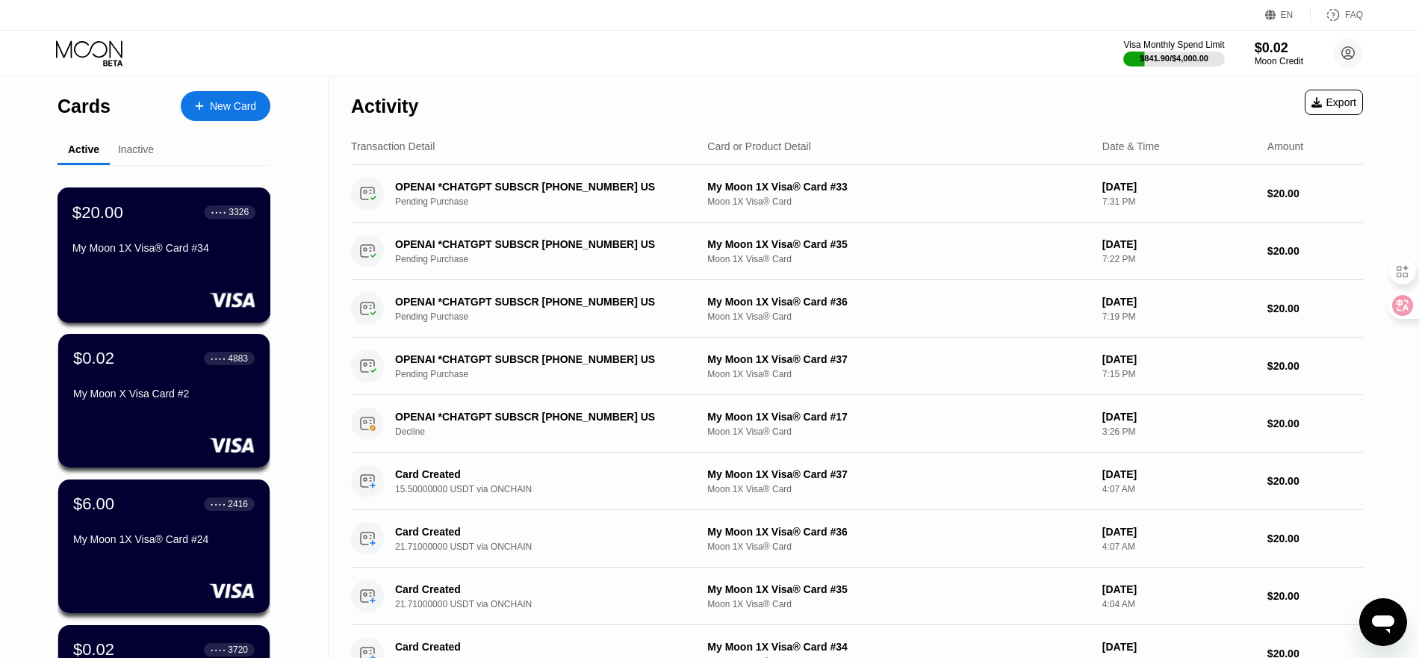
drag, startPoint x: 165, startPoint y: 230, endPoint x: 2, endPoint y: 269, distance: 167.4
click at [166, 230] on div "$20.00 ● ● ● ● 3326 My Moon 1X Visa® Card #34" at bounding box center [163, 231] width 183 height 58
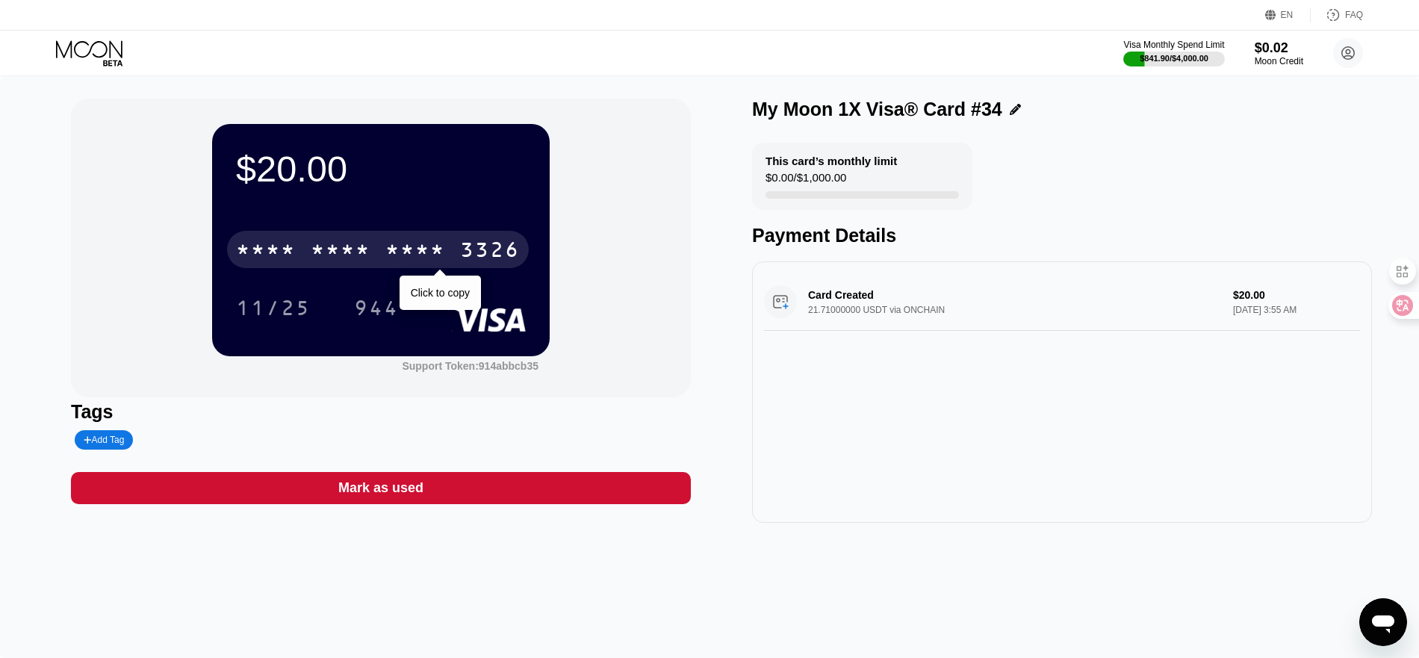
click at [291, 255] on div "* * * *" at bounding box center [266, 252] width 60 height 24
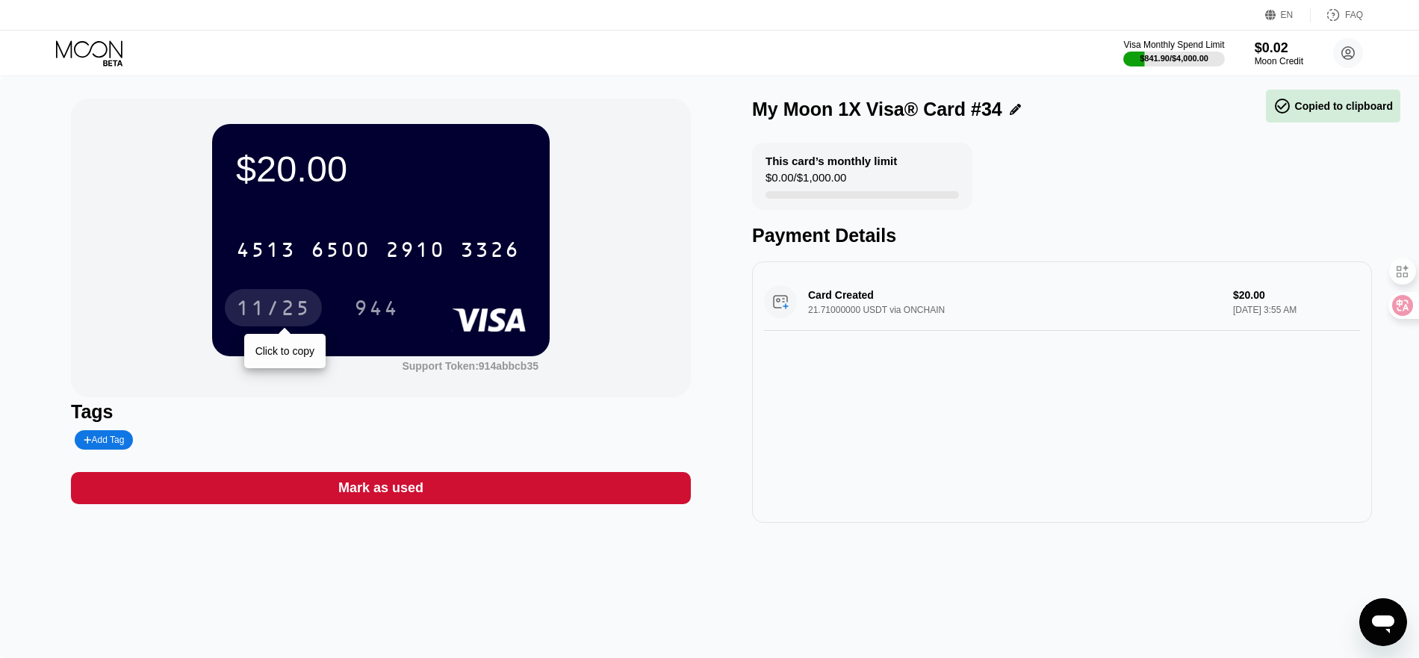
drag, startPoint x: 274, startPoint y: 315, endPoint x: 136, endPoint y: 296, distance: 139.6
click at [274, 315] on div "11/25" at bounding box center [273, 310] width 75 height 24
click at [376, 305] on div "944" at bounding box center [376, 310] width 45 height 24
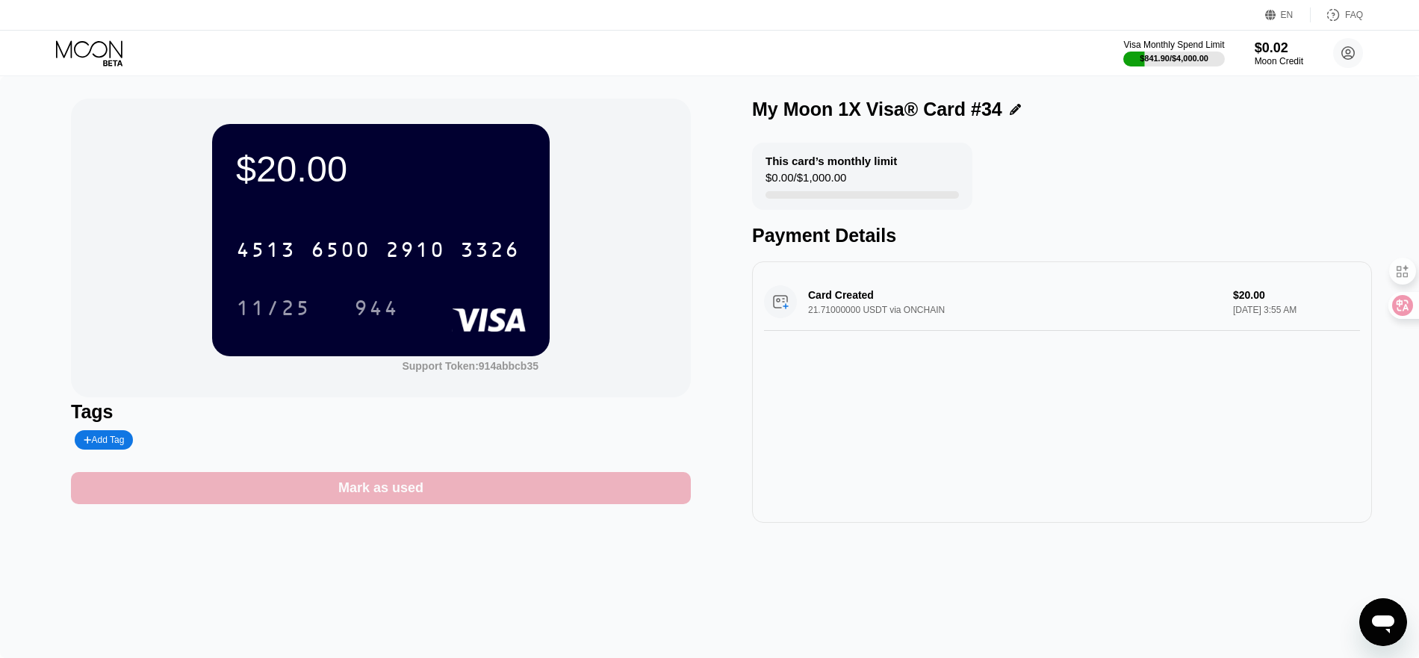
click at [362, 491] on div "Mark as used" at bounding box center [380, 488] width 85 height 17
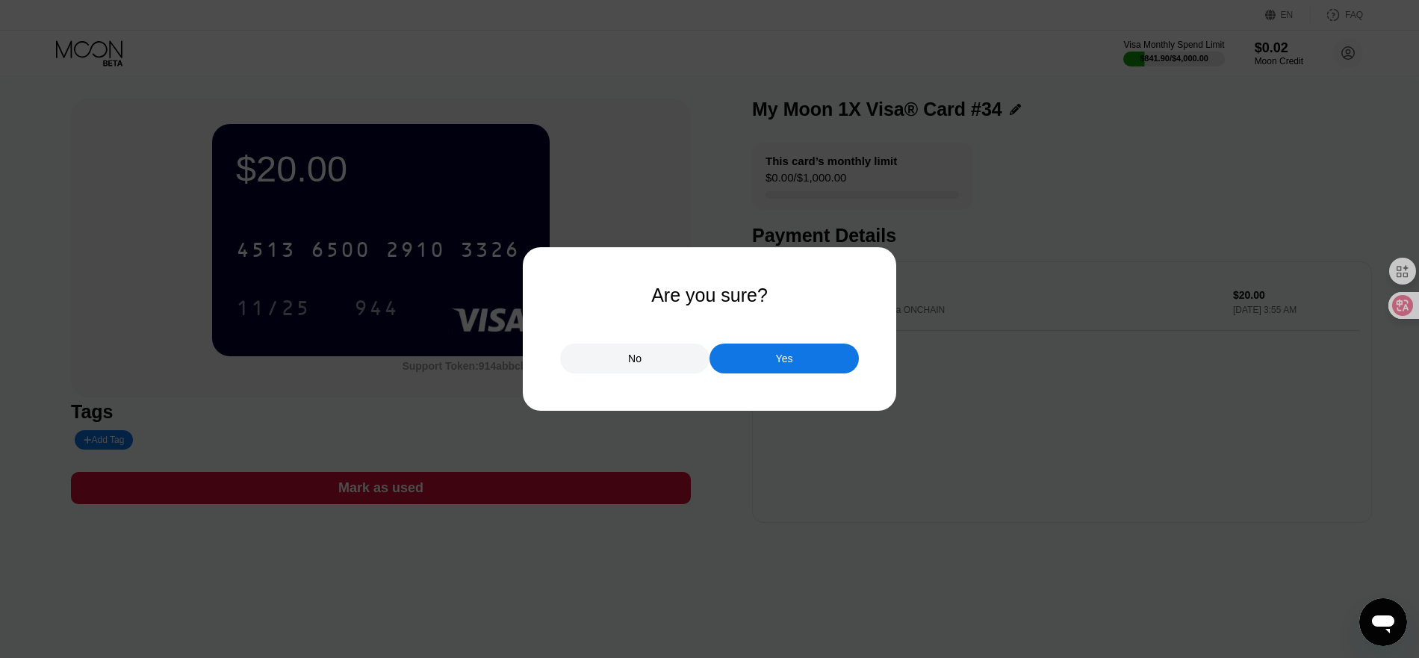
click at [761, 368] on div "Yes" at bounding box center [784, 359] width 149 height 30
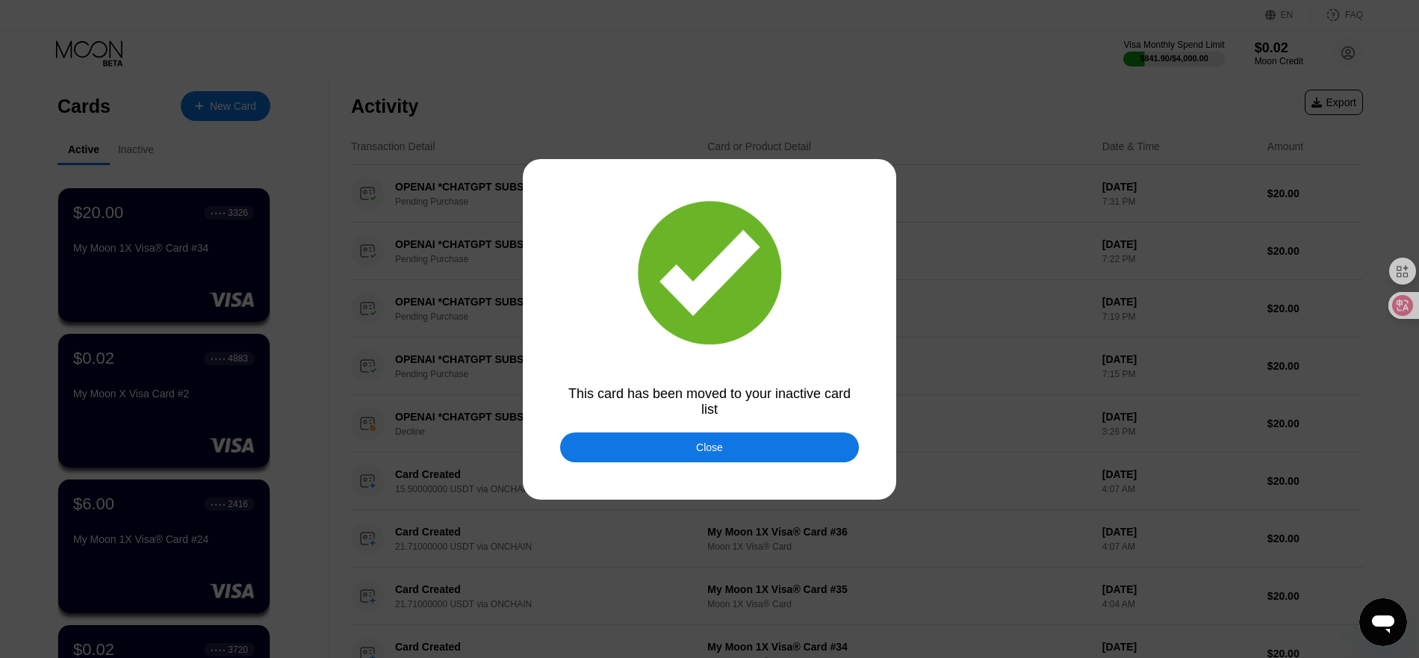
click at [720, 460] on div "Close" at bounding box center [709, 448] width 299 height 30
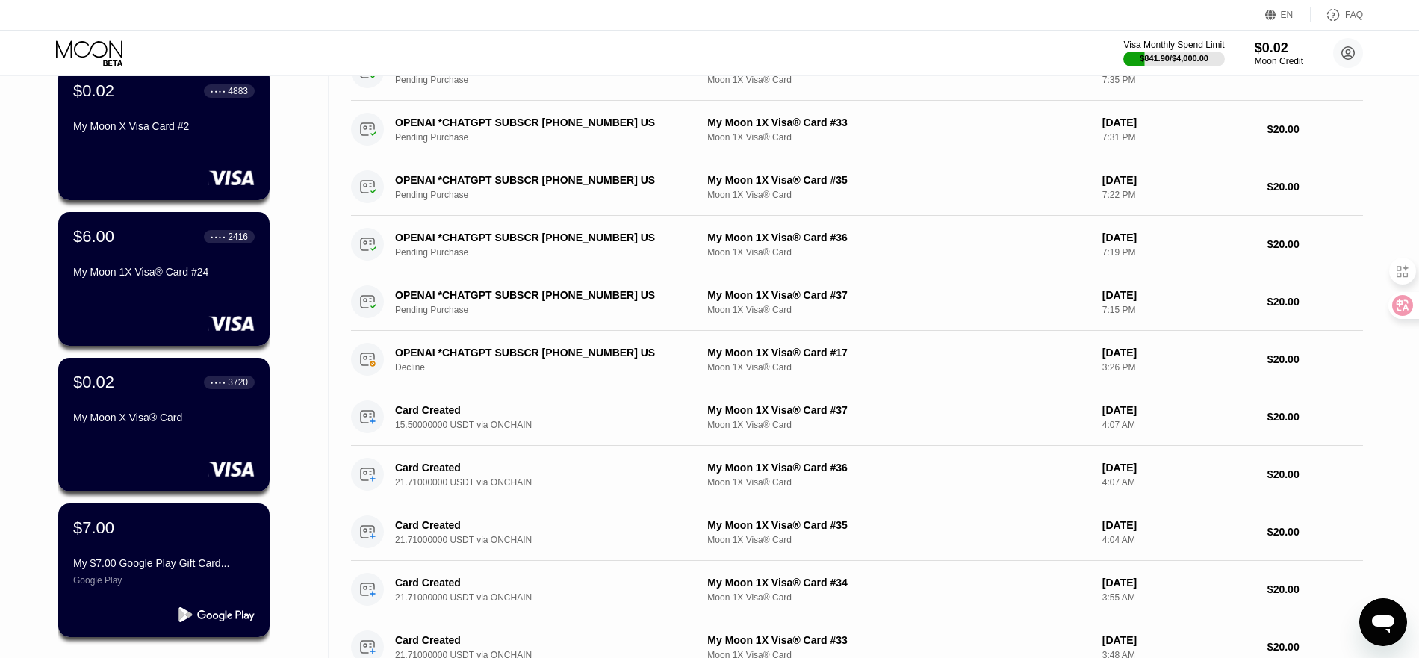
scroll to position [149, 0]
